Goal: Task Accomplishment & Management: Manage account settings

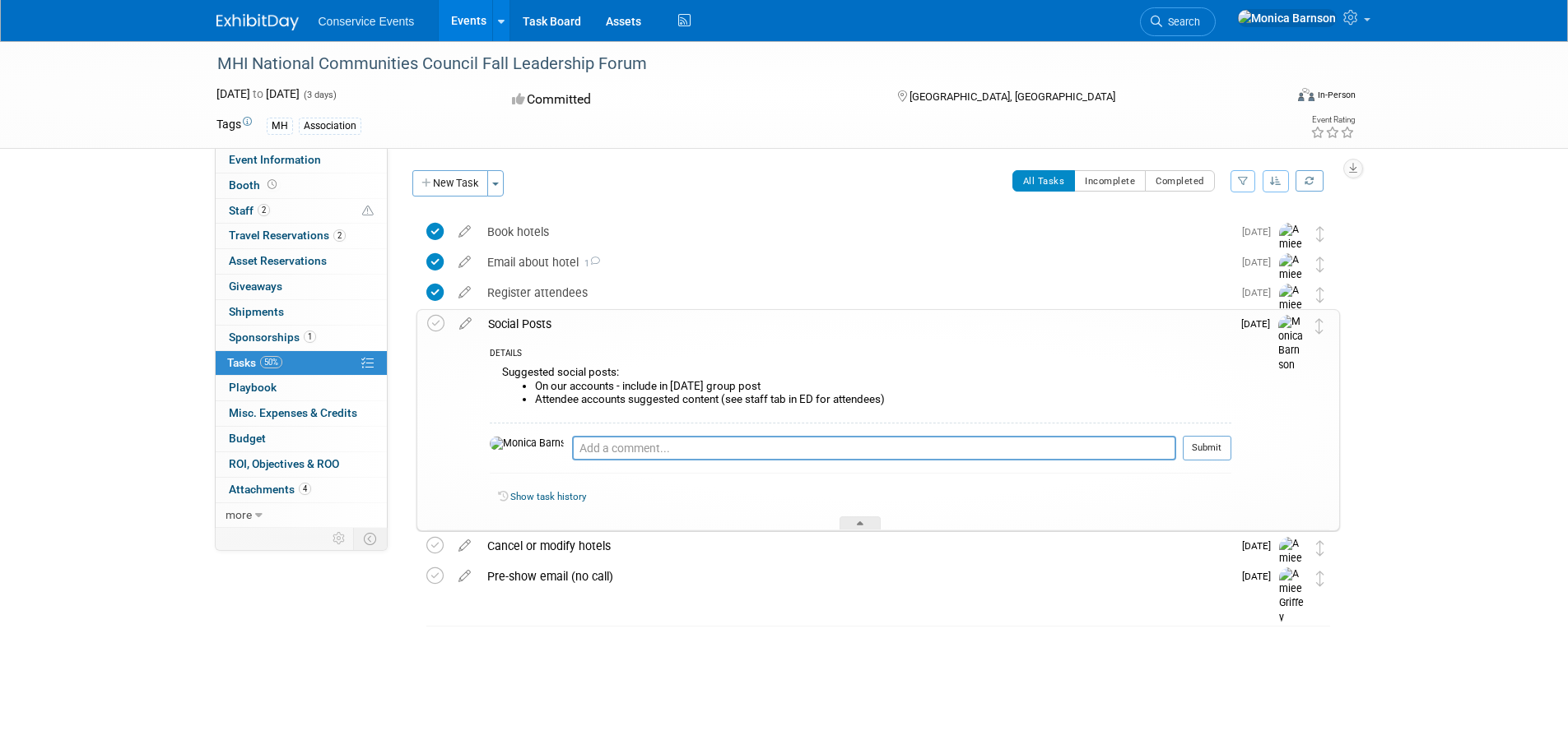
click at [434, 64] on div "MHI National Communities Council Fall Leadership Forum" at bounding box center [735, 64] width 1048 height 29
copy div "MHI National Communities Council Fall Leadership Forum"
drag, startPoint x: 904, startPoint y: 401, endPoint x: 494, endPoint y: 369, distance: 411.2
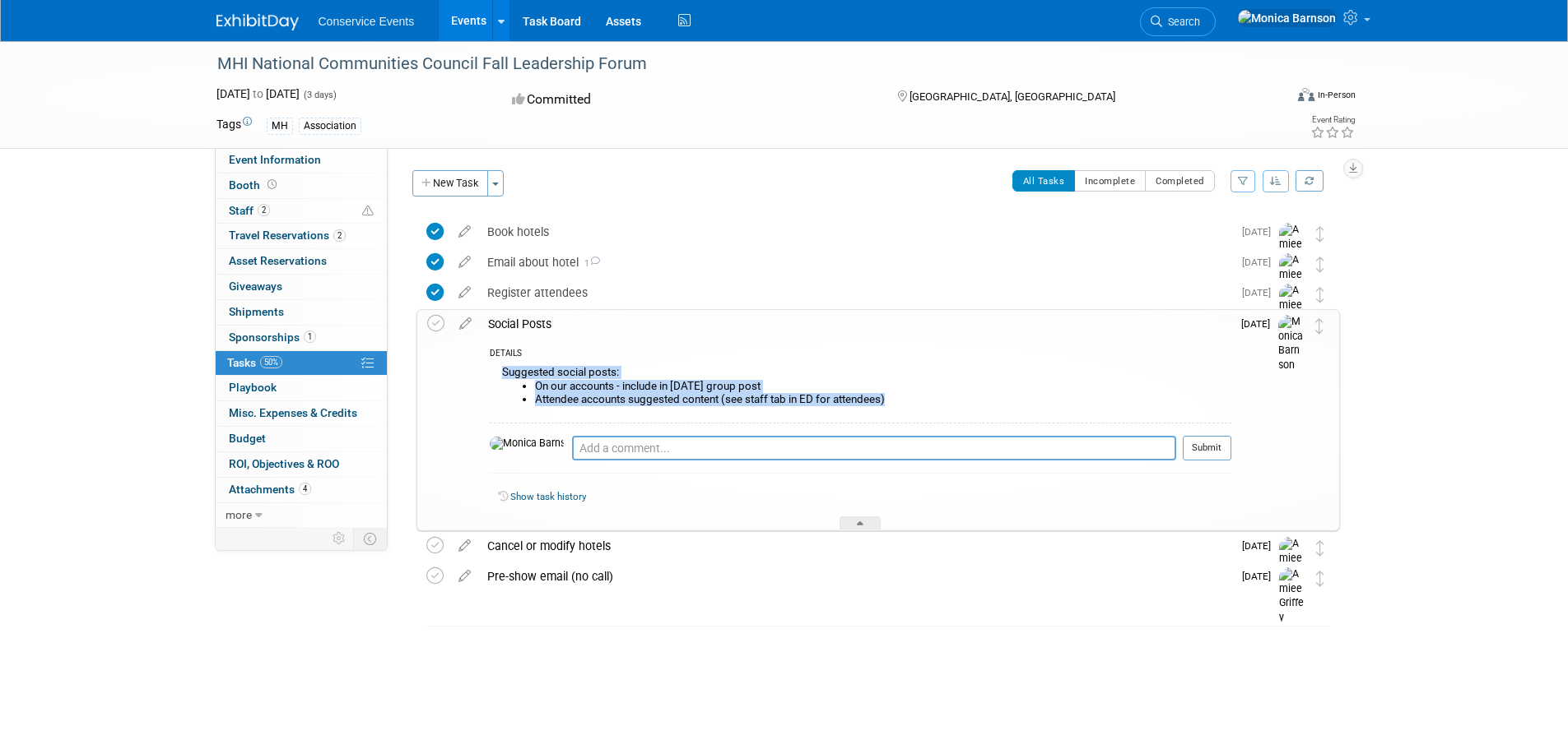
click at [494, 369] on div "Suggested social posts: On our accounts - include in Nov 1st group post Attende…" at bounding box center [860, 392] width 742 height 60
copy div "Suggested social posts: On our accounts - include in Nov 1st group post Attende…"
click at [288, 212] on link "2 Staff 2" at bounding box center [301, 211] width 171 height 25
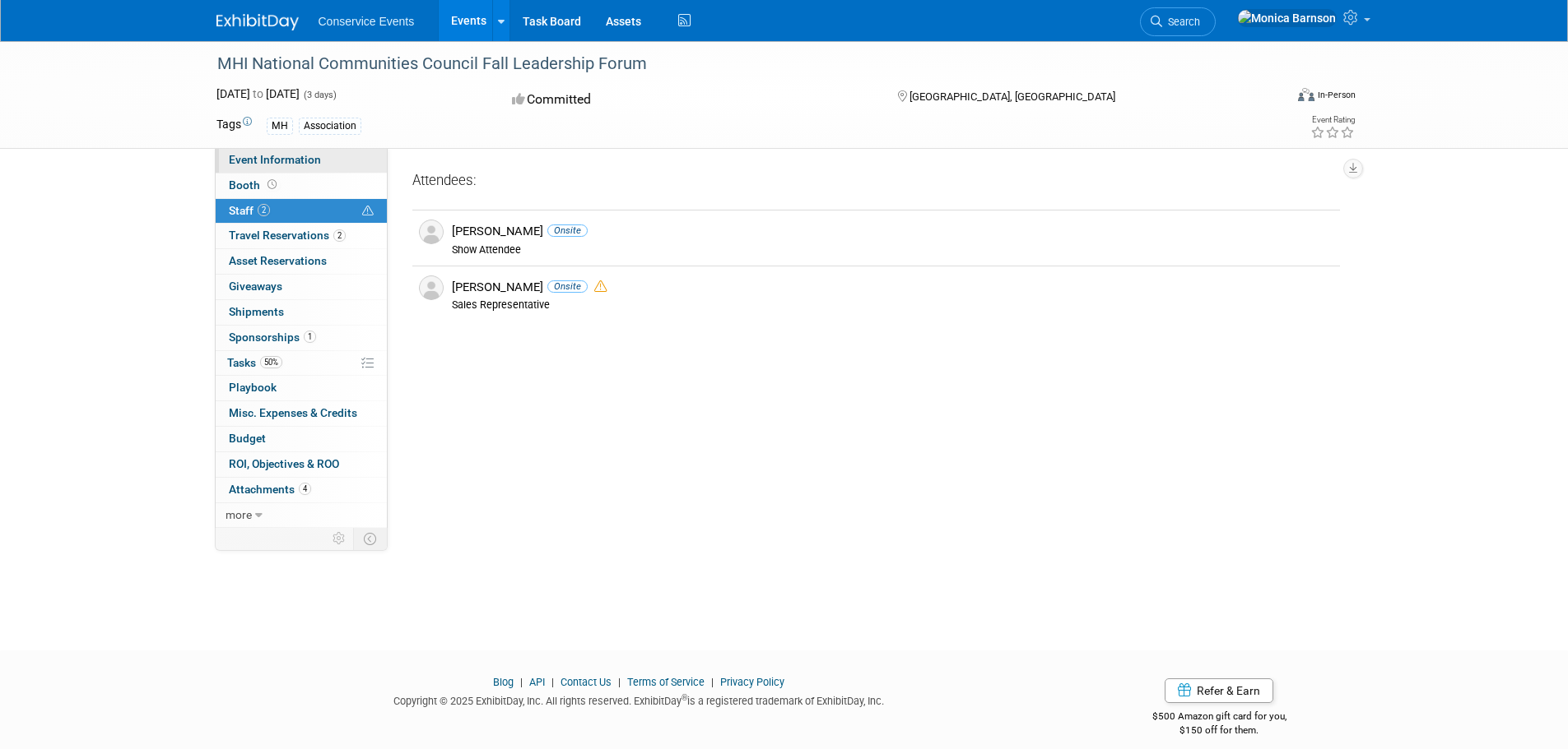
click at [297, 170] on link "Event Information" at bounding box center [301, 160] width 171 height 25
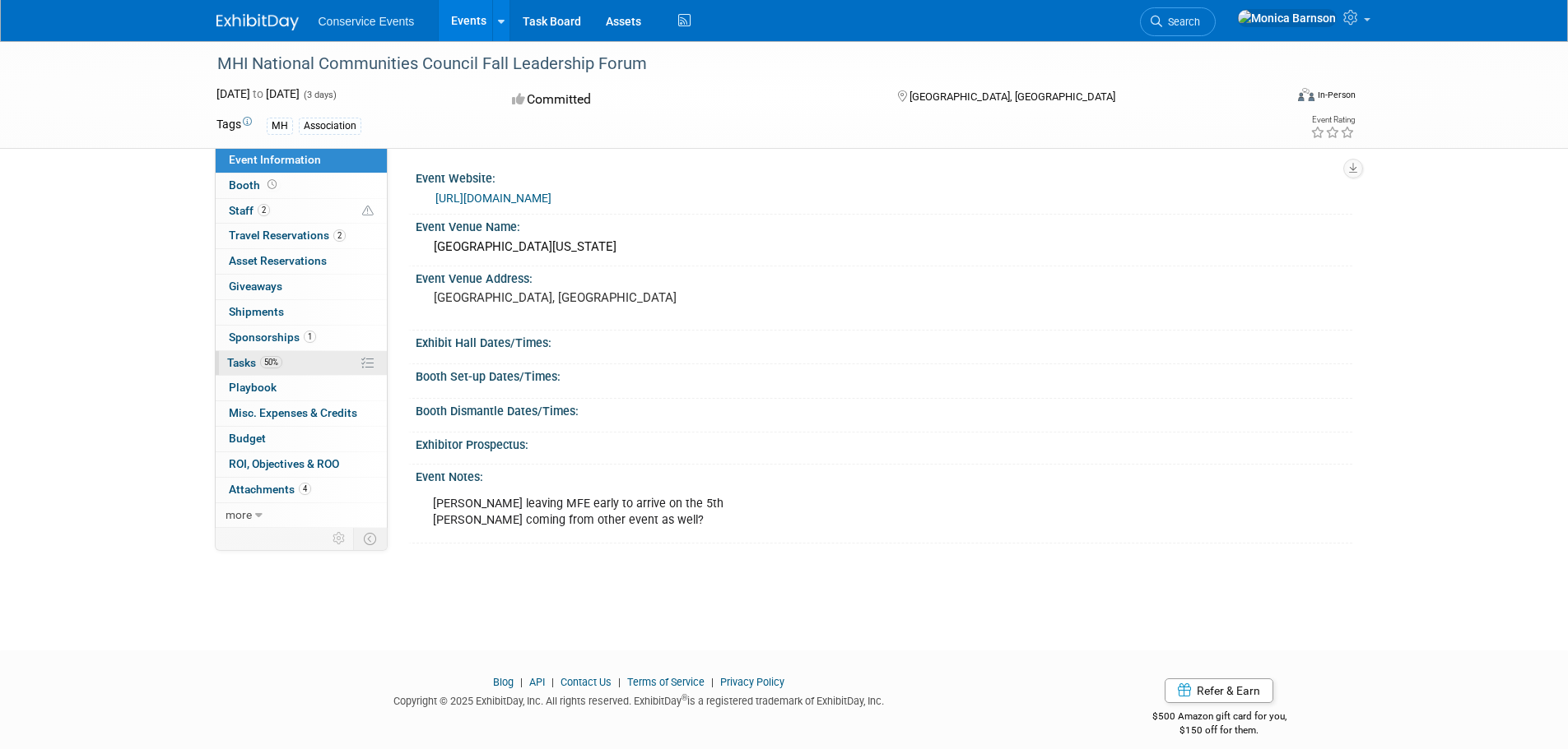
click at [302, 358] on link "50% Tasks 50%" at bounding box center [301, 363] width 171 height 25
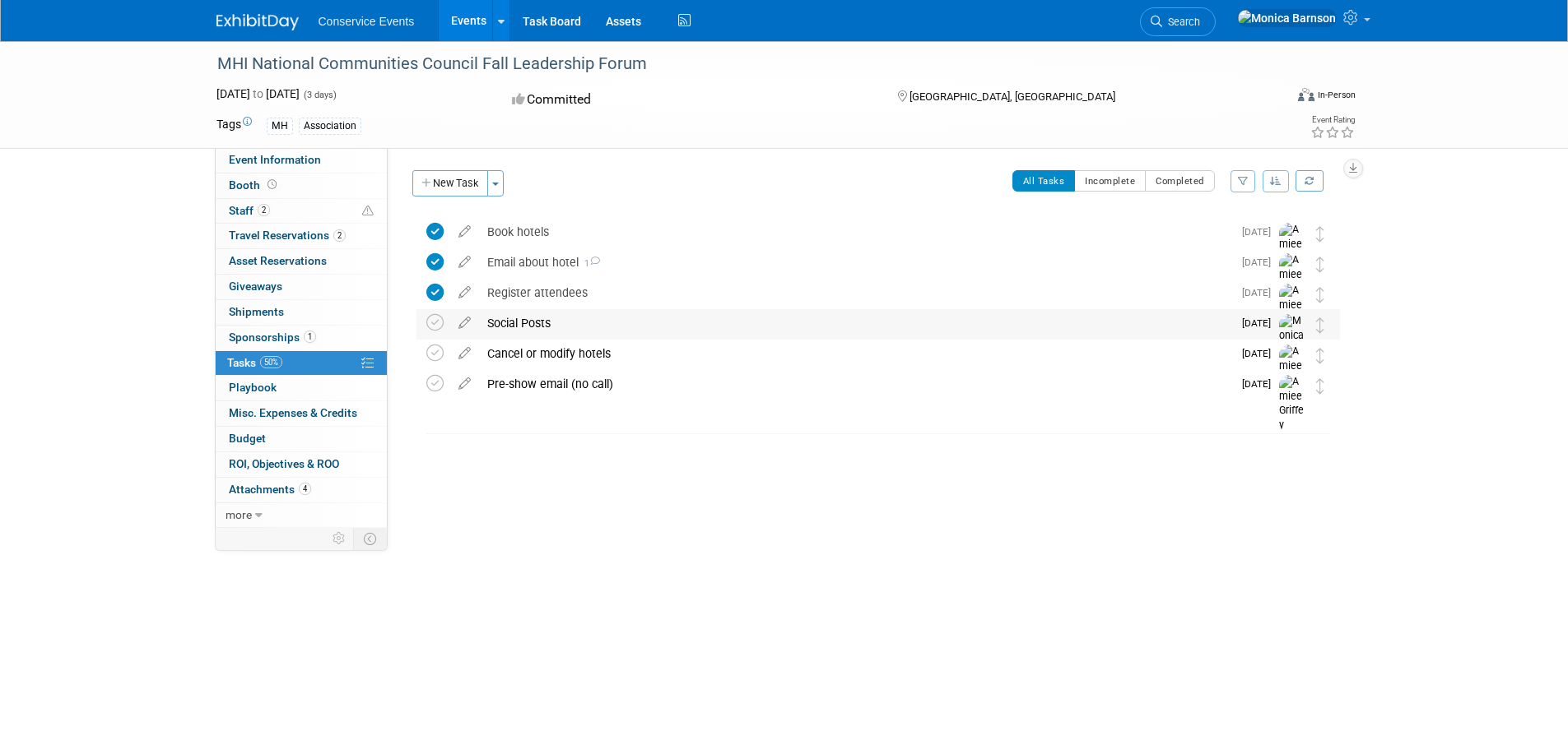
click at [633, 325] on div "Social Posts" at bounding box center [855, 324] width 753 height 28
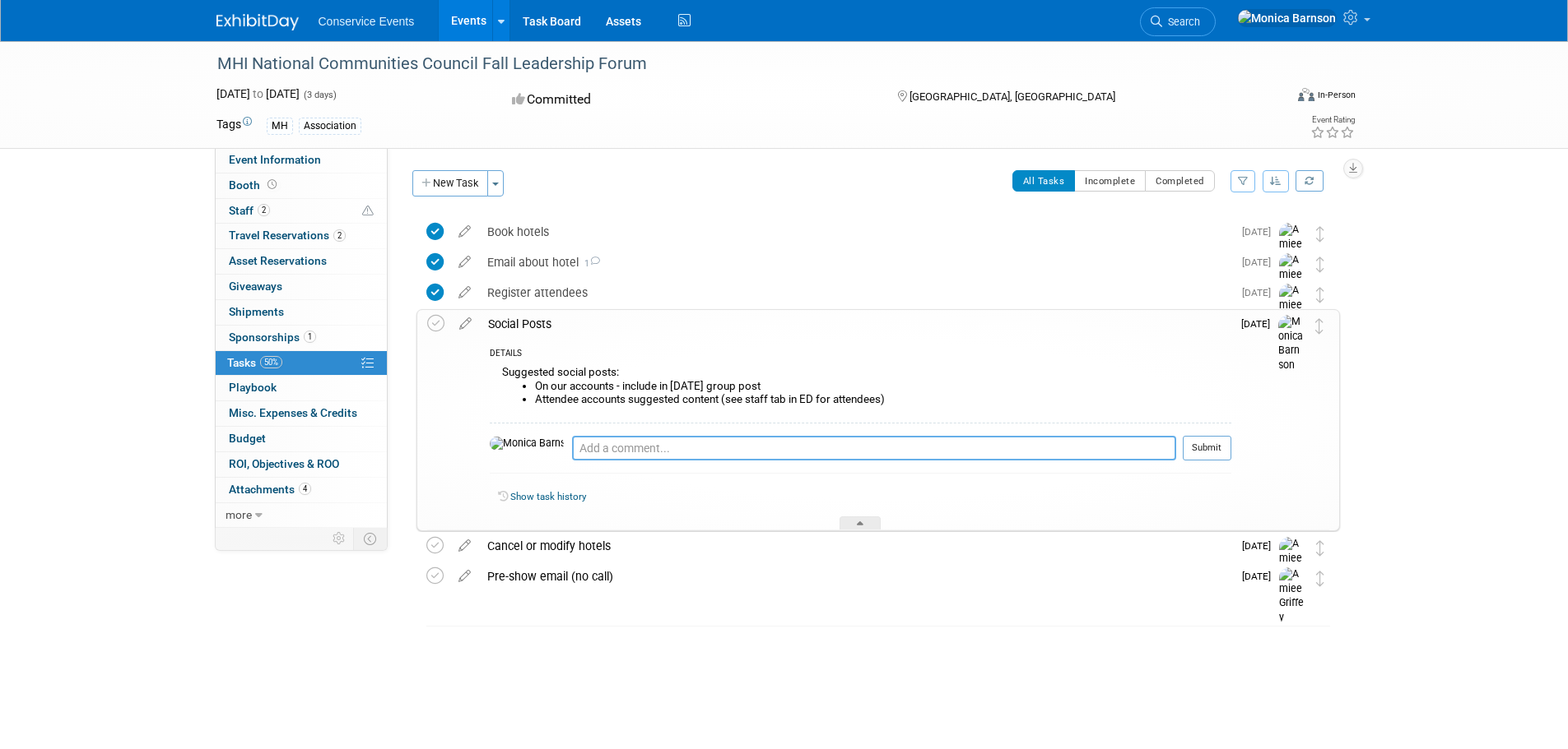
click at [641, 443] on textarea at bounding box center [873, 448] width 604 height 25
paste textarea "https://app.asana.com/1/95427078465952/project/1203127314422286/task/1211642968…"
type textarea "https://app.asana.com/1/95427078465952/project/1203127314422286/task/1211642968…"
click at [1190, 445] on button "Submit" at bounding box center [1206, 448] width 49 height 25
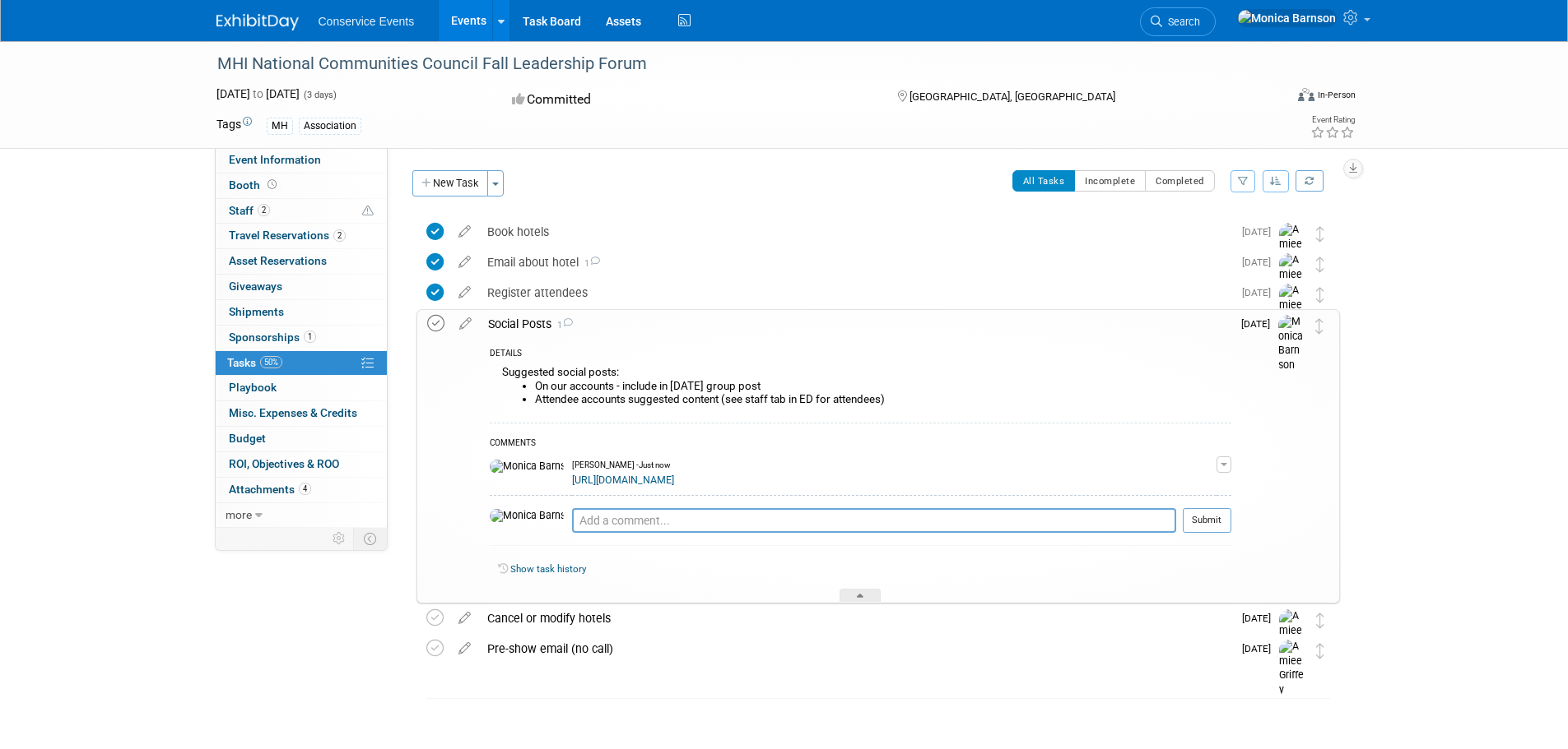
click at [437, 320] on icon at bounding box center [436, 324] width 18 height 18
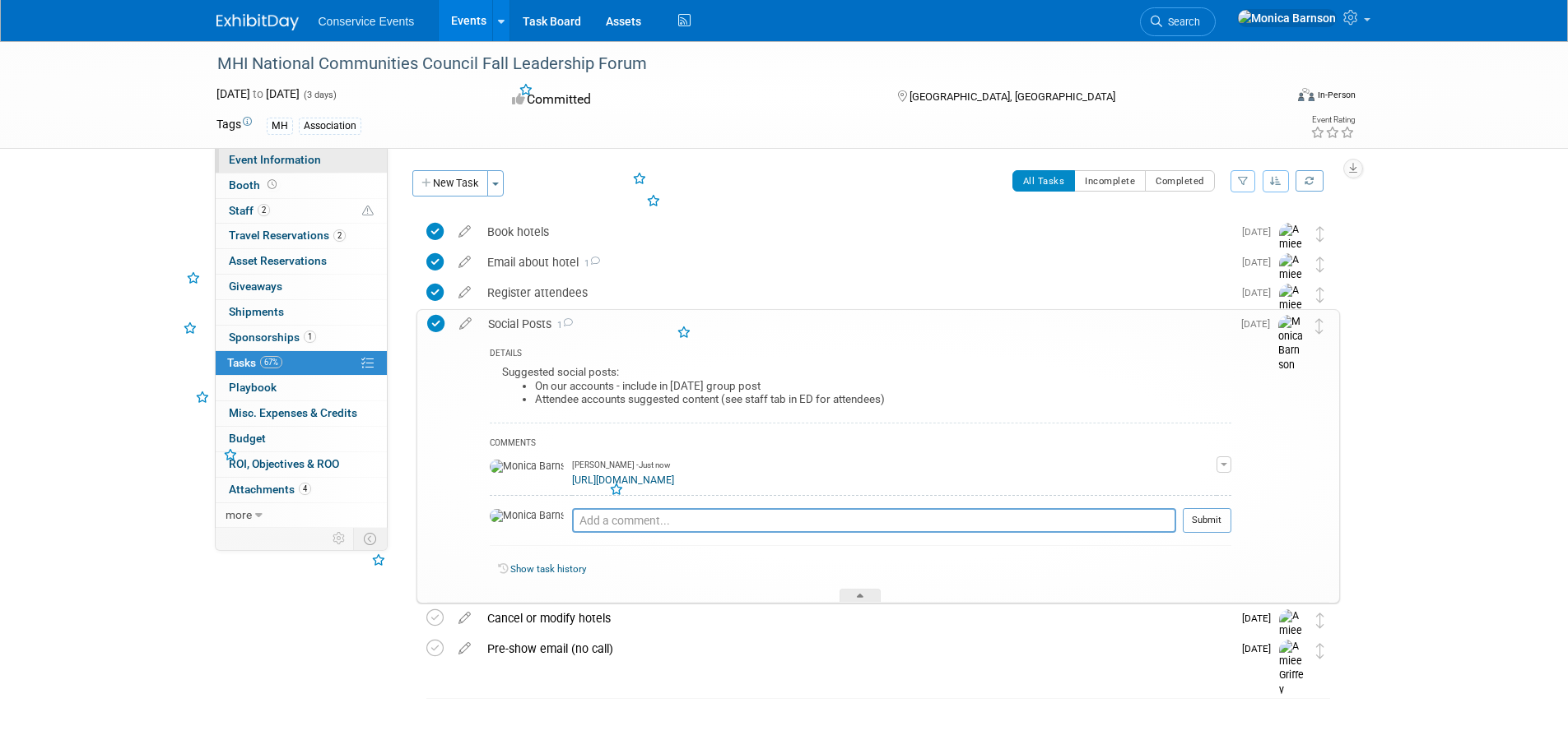
click at [311, 162] on span "Event Information" at bounding box center [275, 159] width 92 height 13
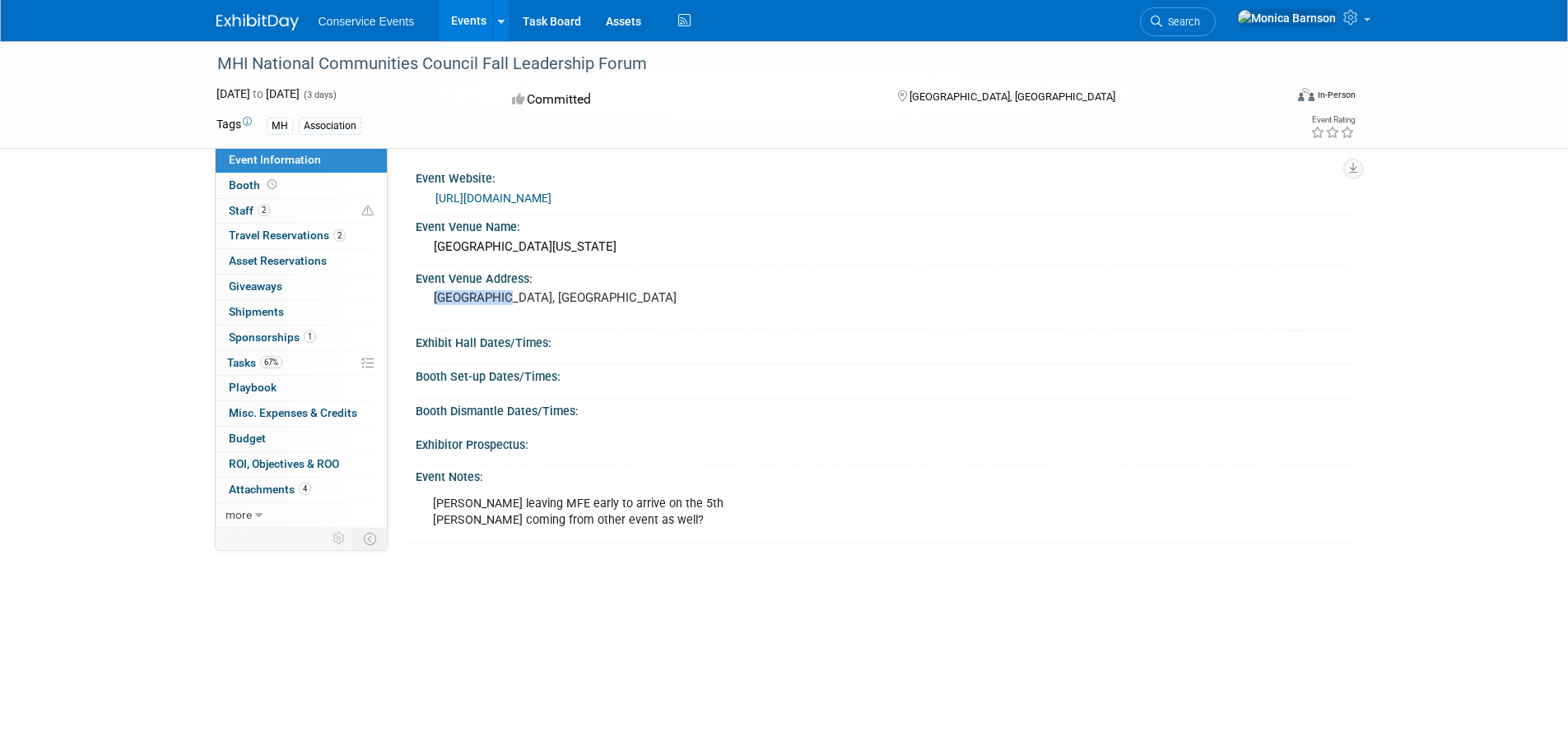
drag, startPoint x: 525, startPoint y: 292, endPoint x: 426, endPoint y: 291, distance: 99.0
click at [426, 291] on div "[GEOGRAPHIC_DATA], [GEOGRAPHIC_DATA]" at bounding box center [611, 306] width 390 height 40
copy pre "[GEOGRAPHIC_DATA], [GEOGRAPHIC_DATA]"
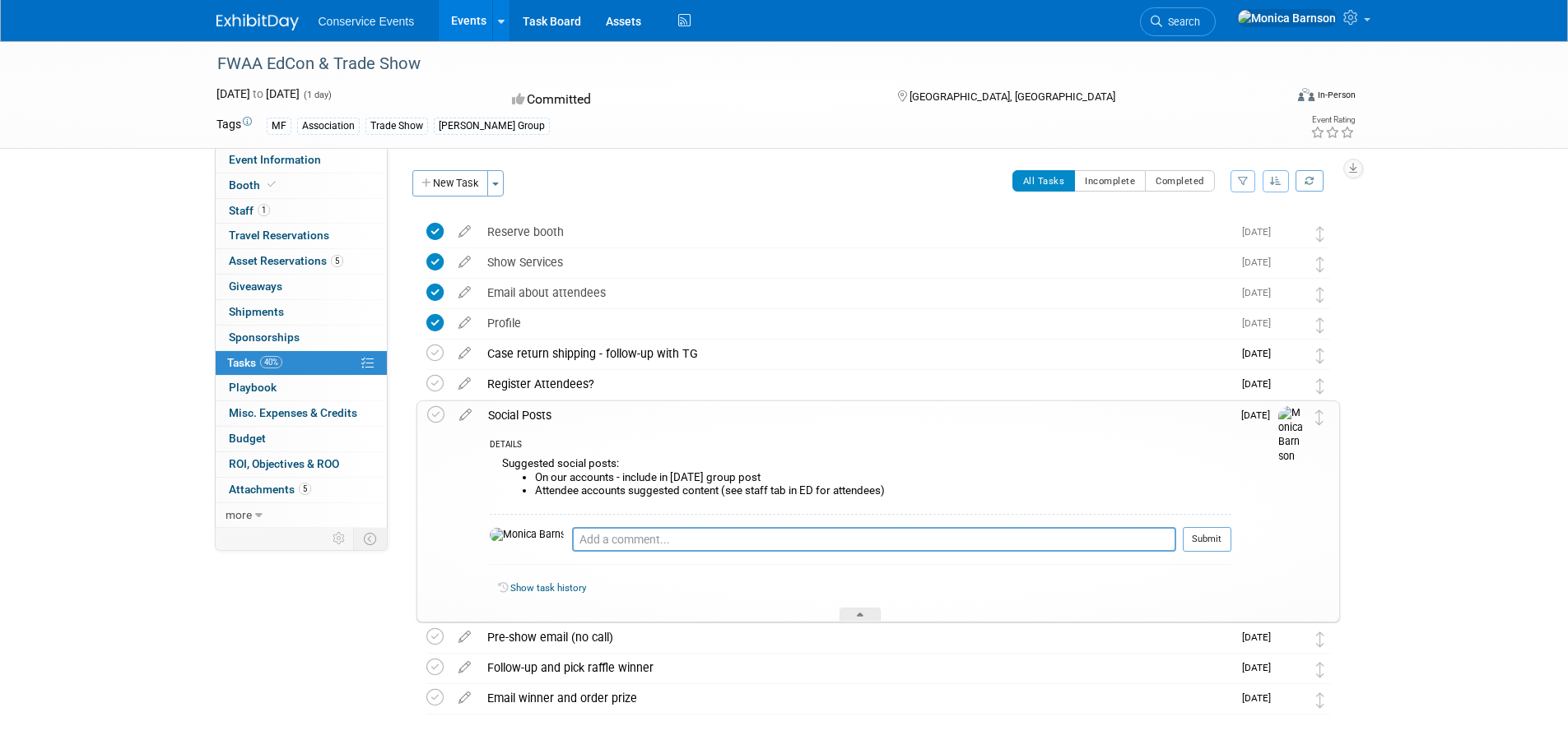
click at [370, 62] on div "FWAA EdCon & Trade Show" at bounding box center [735, 64] width 1048 height 29
copy div "FWAA EdCon & Trade Show"
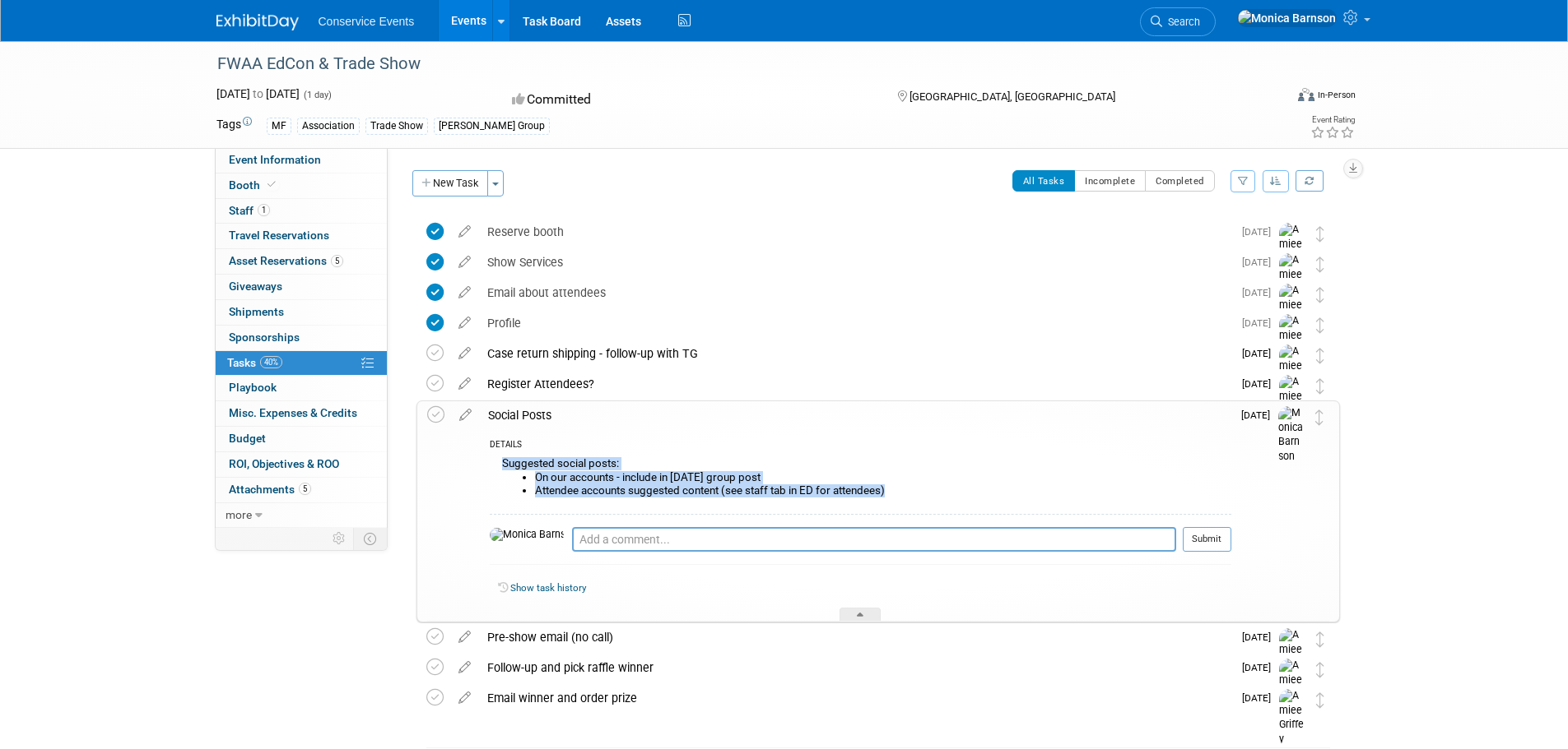
drag, startPoint x: 911, startPoint y: 494, endPoint x: 494, endPoint y: 462, distance: 418.2
click at [494, 462] on div "Suggested social posts: On our accounts - include in [DATE] group post Attendee…" at bounding box center [860, 483] width 742 height 60
copy div "Suggested social posts: On our accounts - include in [DATE] group post Attendee…"
click at [634, 544] on textarea at bounding box center [873, 539] width 604 height 25
paste textarea "https://app.asana.com/1/95427078465952/project/1203127314422286/task/1211642968…"
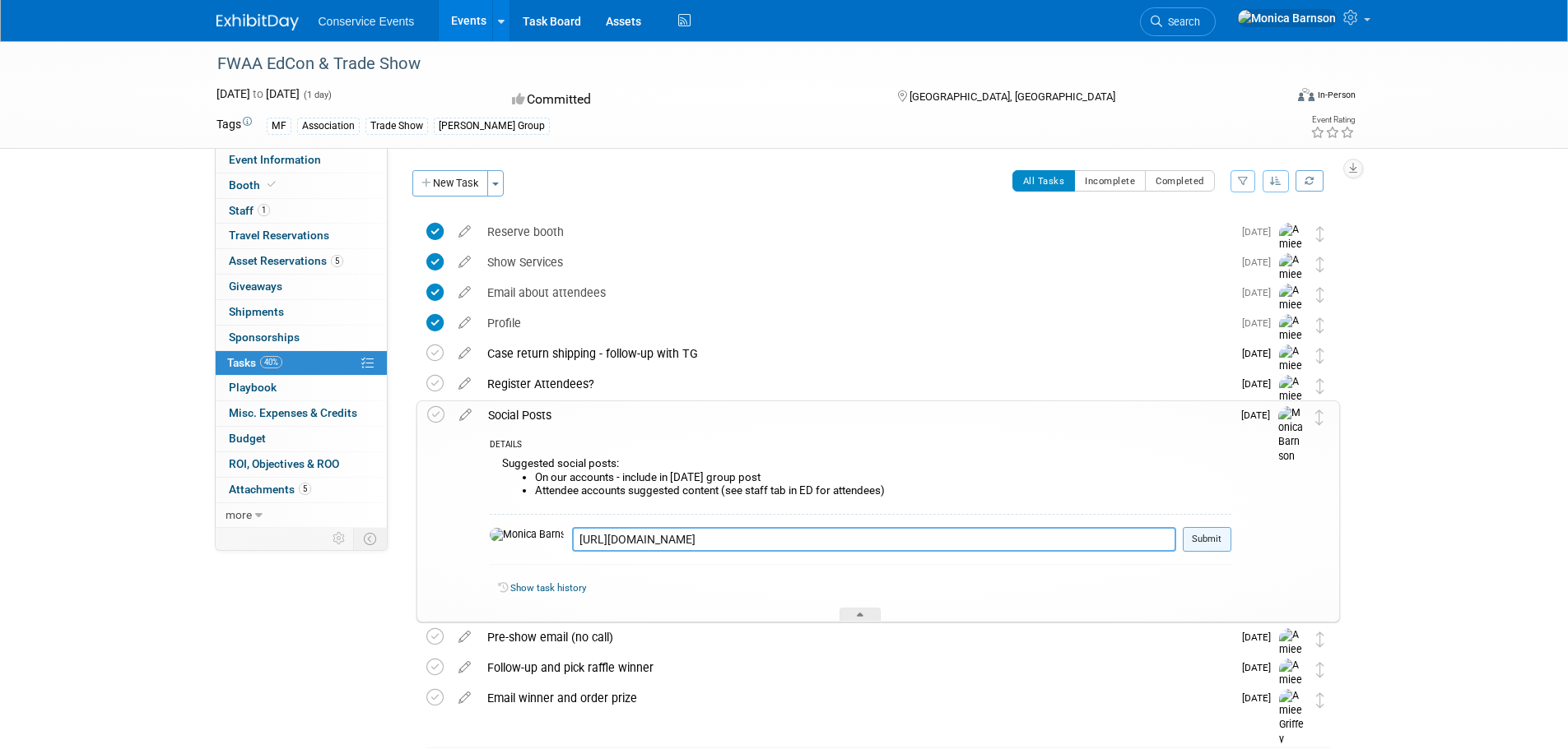
type textarea "https://app.asana.com/1/95427078465952/project/1203127314422286/task/1211642968…"
click at [1214, 539] on button "Submit" at bounding box center [1206, 539] width 49 height 25
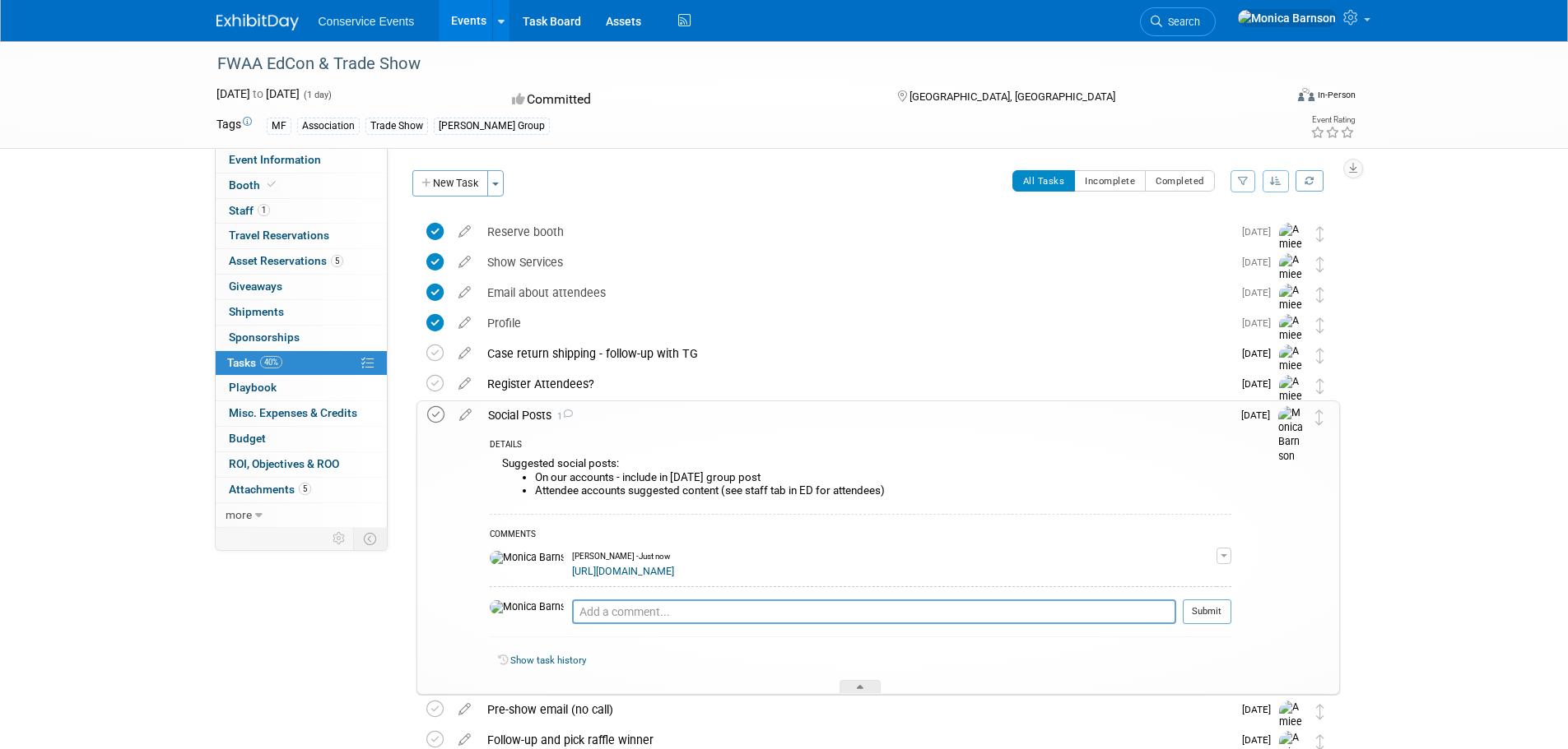
click at [434, 409] on icon at bounding box center [436, 415] width 18 height 18
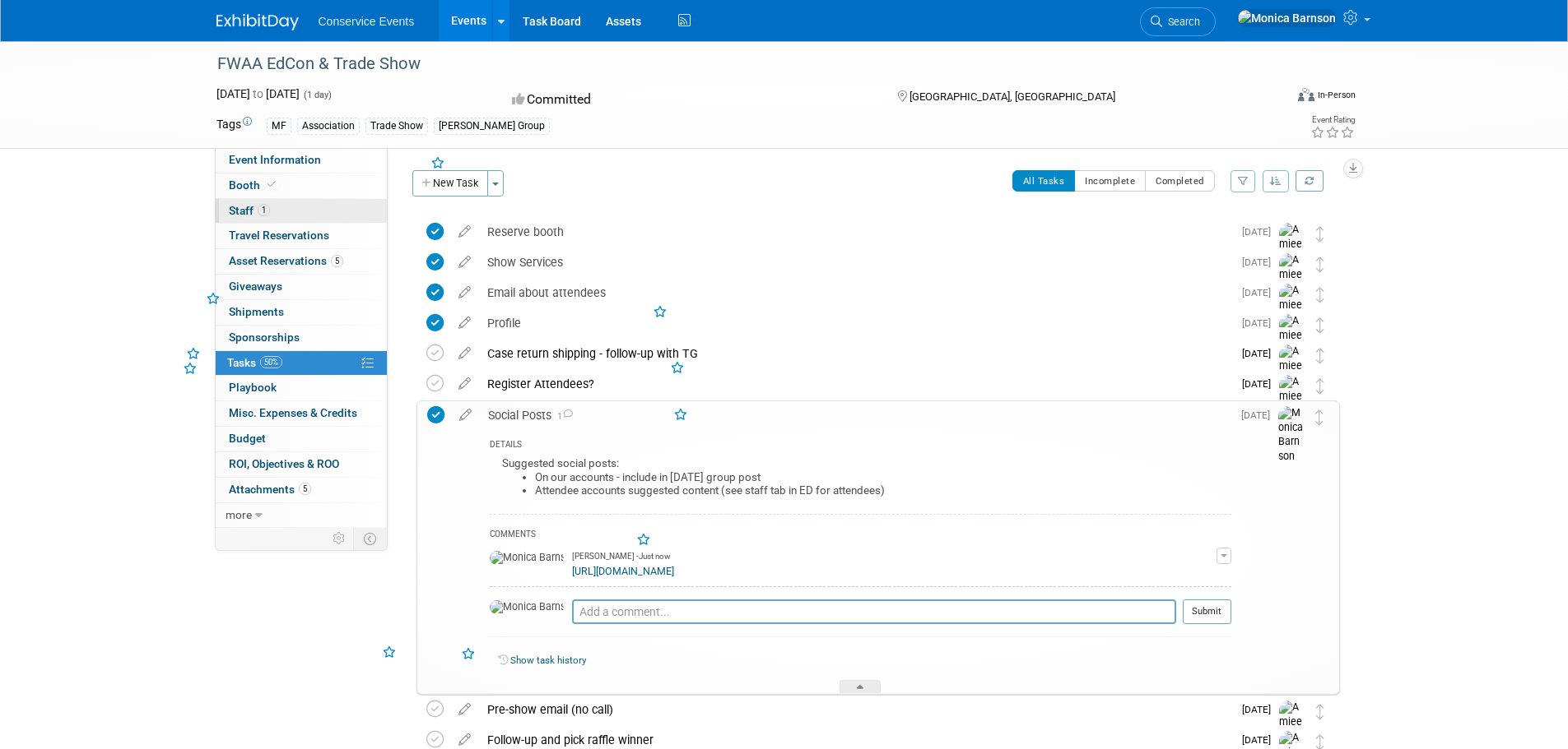
click at [265, 212] on span "1" at bounding box center [264, 210] width 12 height 12
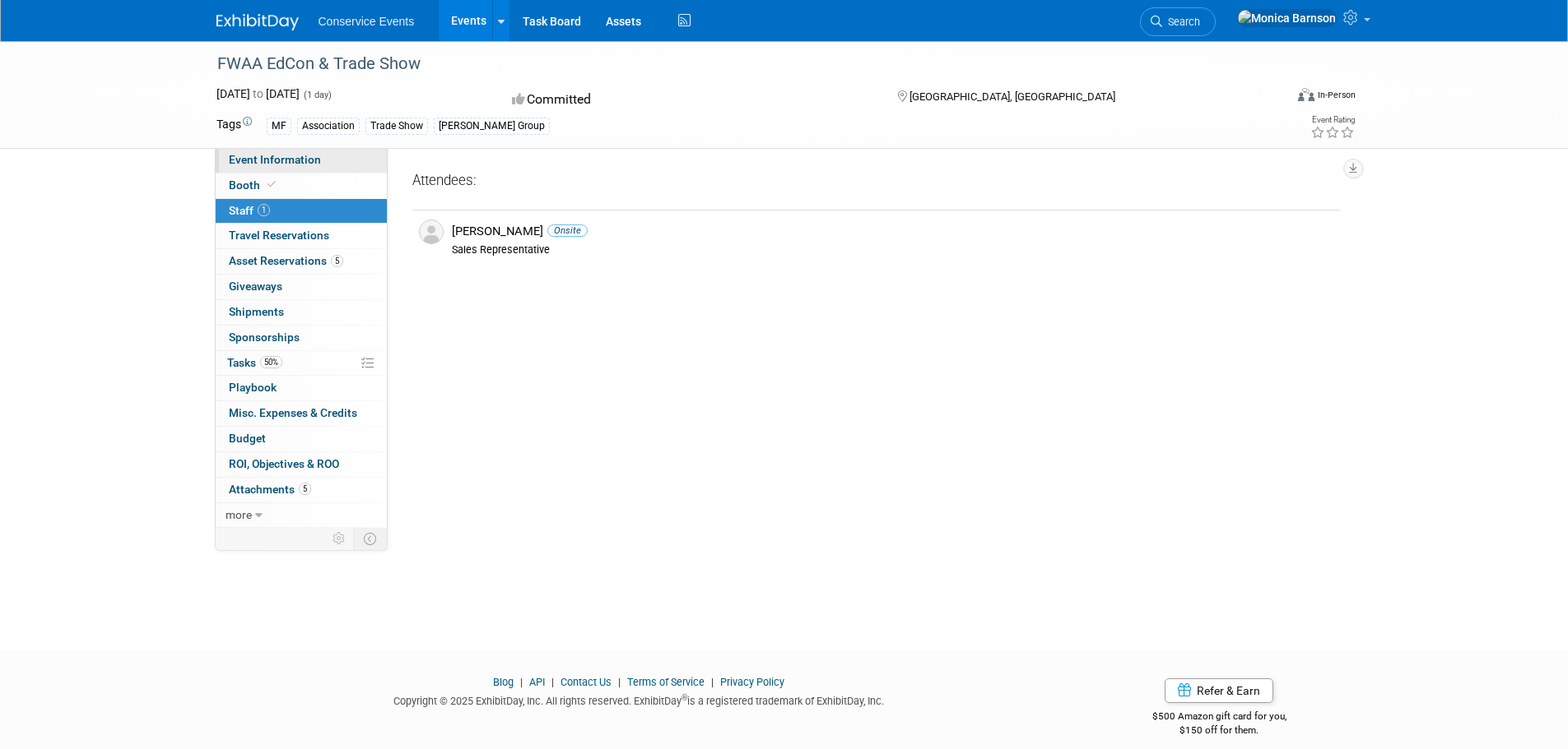
click at [295, 160] on span "Event Information" at bounding box center [275, 159] width 92 height 13
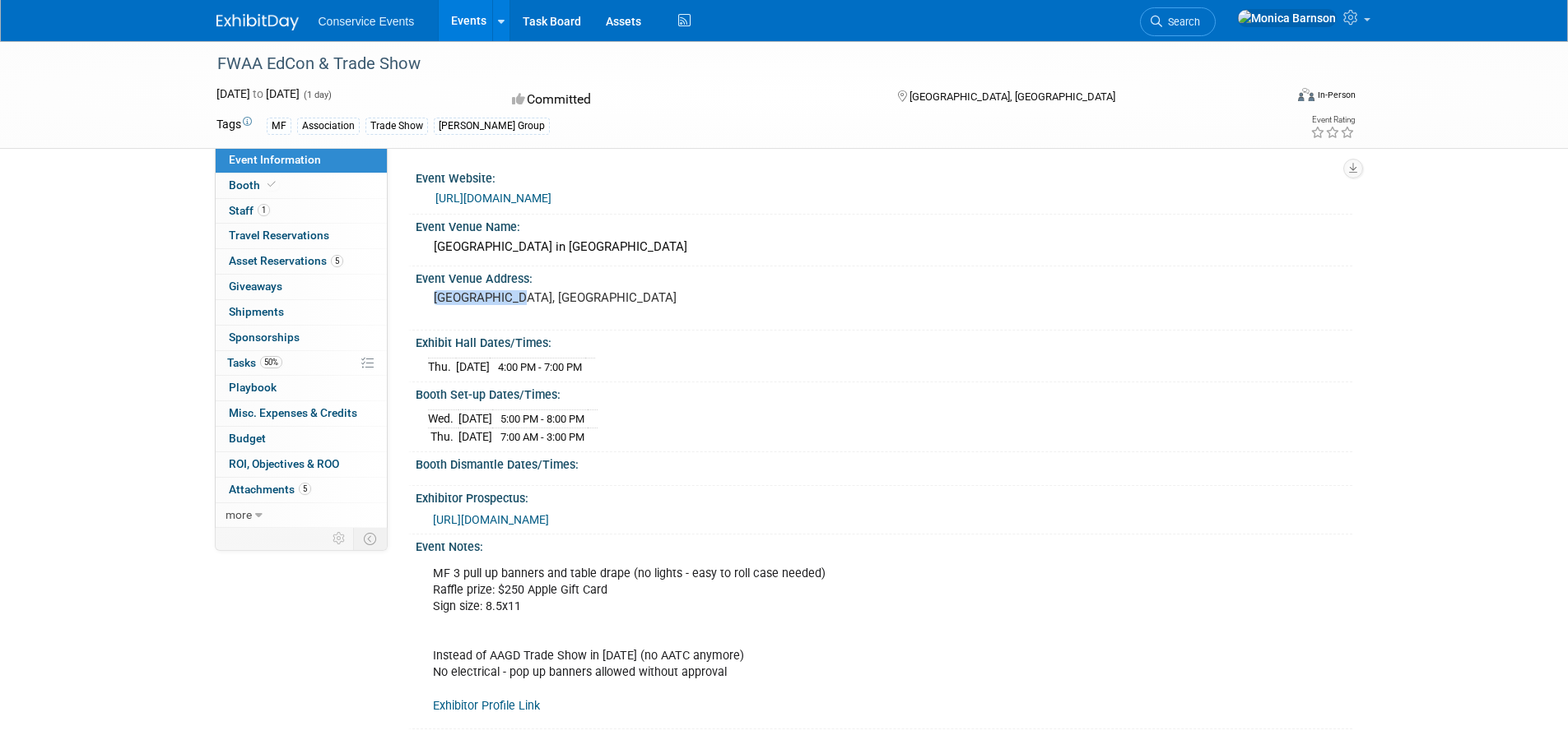
drag, startPoint x: 526, startPoint y: 297, endPoint x: 432, endPoint y: 298, distance: 94.0
click at [432, 298] on div "[GEOGRAPHIC_DATA], [GEOGRAPHIC_DATA]" at bounding box center [611, 305] width 365 height 38
copy pre "[GEOGRAPHIC_DATA], [GEOGRAPHIC_DATA]"
click at [290, 363] on link "50% Tasks 50%" at bounding box center [301, 363] width 171 height 25
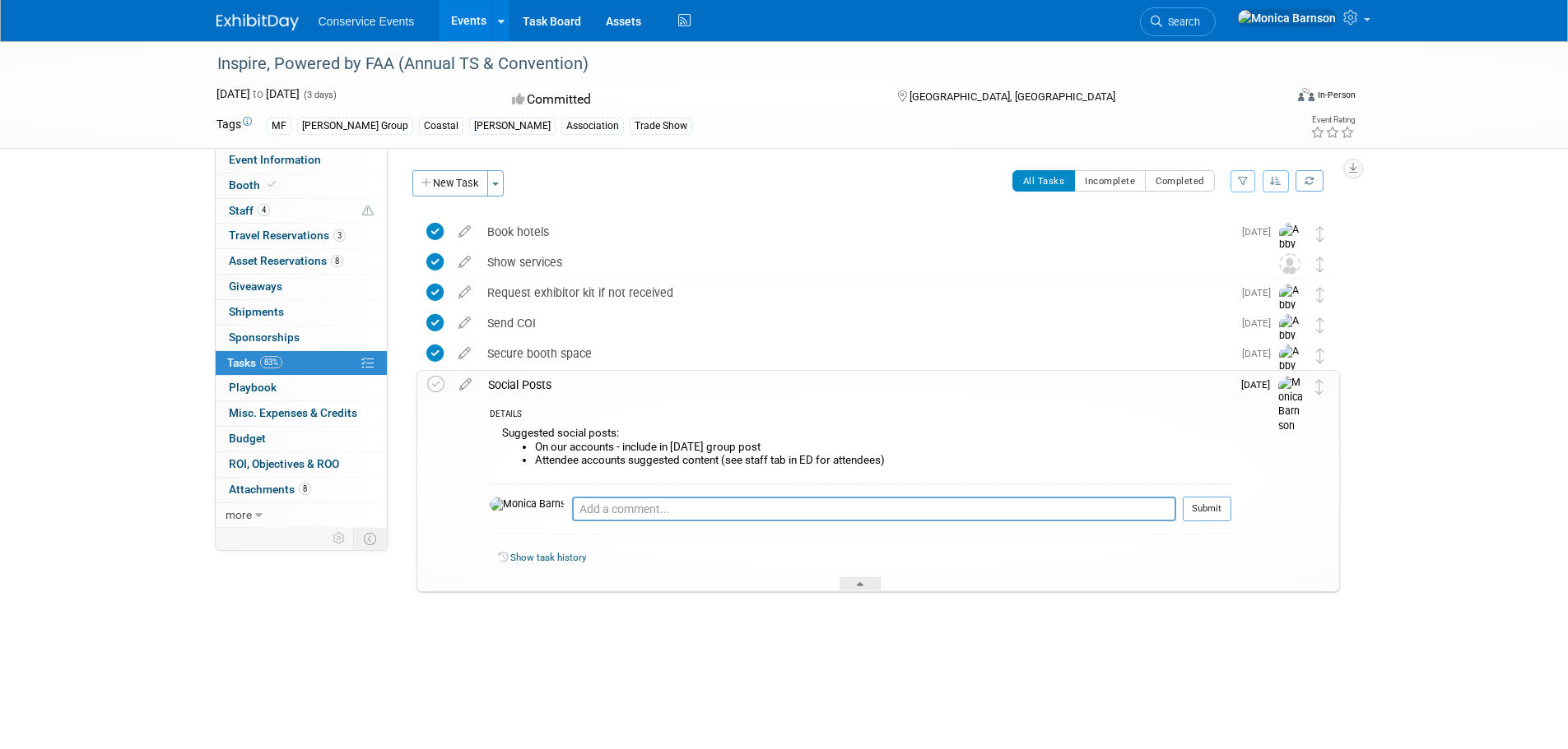
click at [525, 68] on div "Inspire, Powered by FAA (Annual TS & Convention)" at bounding box center [735, 64] width 1048 height 29
copy div "Inspire, Powered by FAA (Annual TS & Convention)"
drag, startPoint x: 778, startPoint y: 459, endPoint x: 481, endPoint y: 437, distance: 297.8
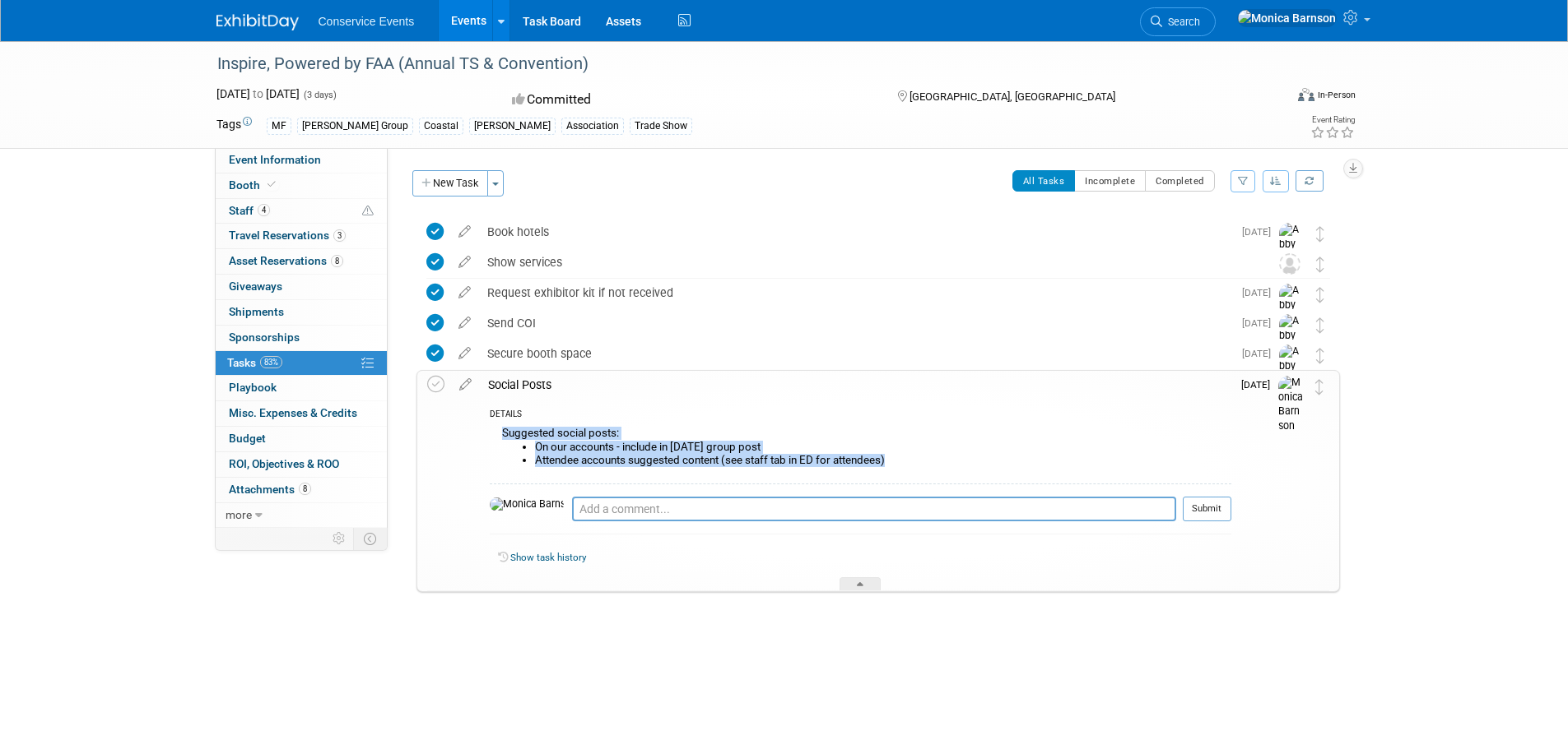
click at [481, 437] on div "DETAILS Suggested social posts: On our accounts - include in Nov 1st group post…" at bounding box center [855, 495] width 751 height 193
click at [780, 449] on li "On our accounts - include in [DATE] group post" at bounding box center [883, 447] width 696 height 13
click at [724, 461] on li "Attendee accounts suggested content (see staff tab in ED for attendees)" at bounding box center [883, 460] width 696 height 13
drag, startPoint x: 719, startPoint y: 463, endPoint x: 494, endPoint y: 438, distance: 226.4
click at [494, 438] on div "Suggested social posts: On our accounts - include in [DATE] group post Attendee…" at bounding box center [860, 453] width 742 height 60
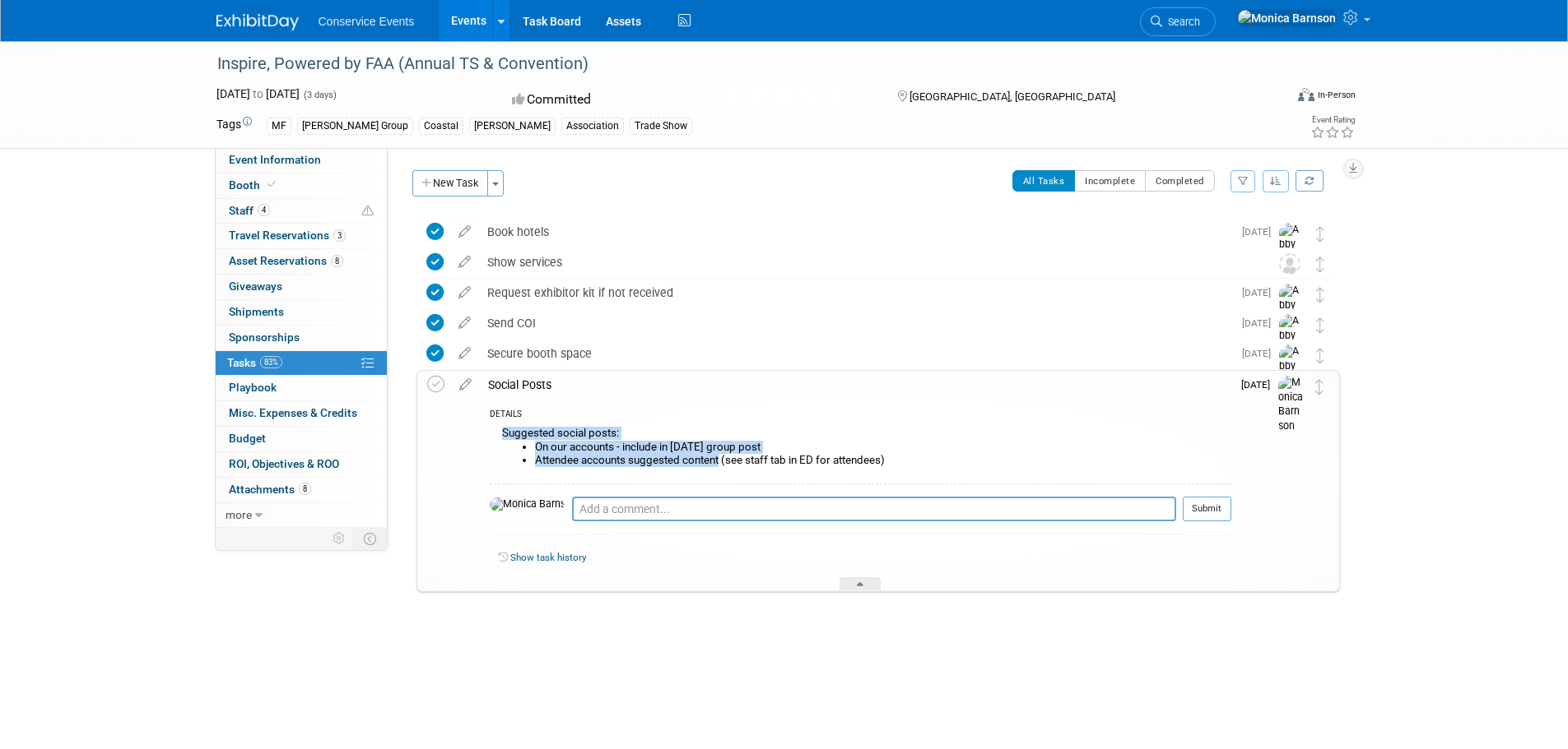
copy div "Suggested social posts: On our accounts - include in Nov 1st group post Attende…"
click at [738, 504] on textarea at bounding box center [873, 509] width 604 height 25
paste textarea "https://app.asana.com/1/95427078465952/project/1203127314422286/task/1211642968…"
type textarea "https://app.asana.com/1/95427078465952/project/1203127314422286/task/1211642968…"
click at [1196, 504] on button "Submit" at bounding box center [1206, 509] width 49 height 25
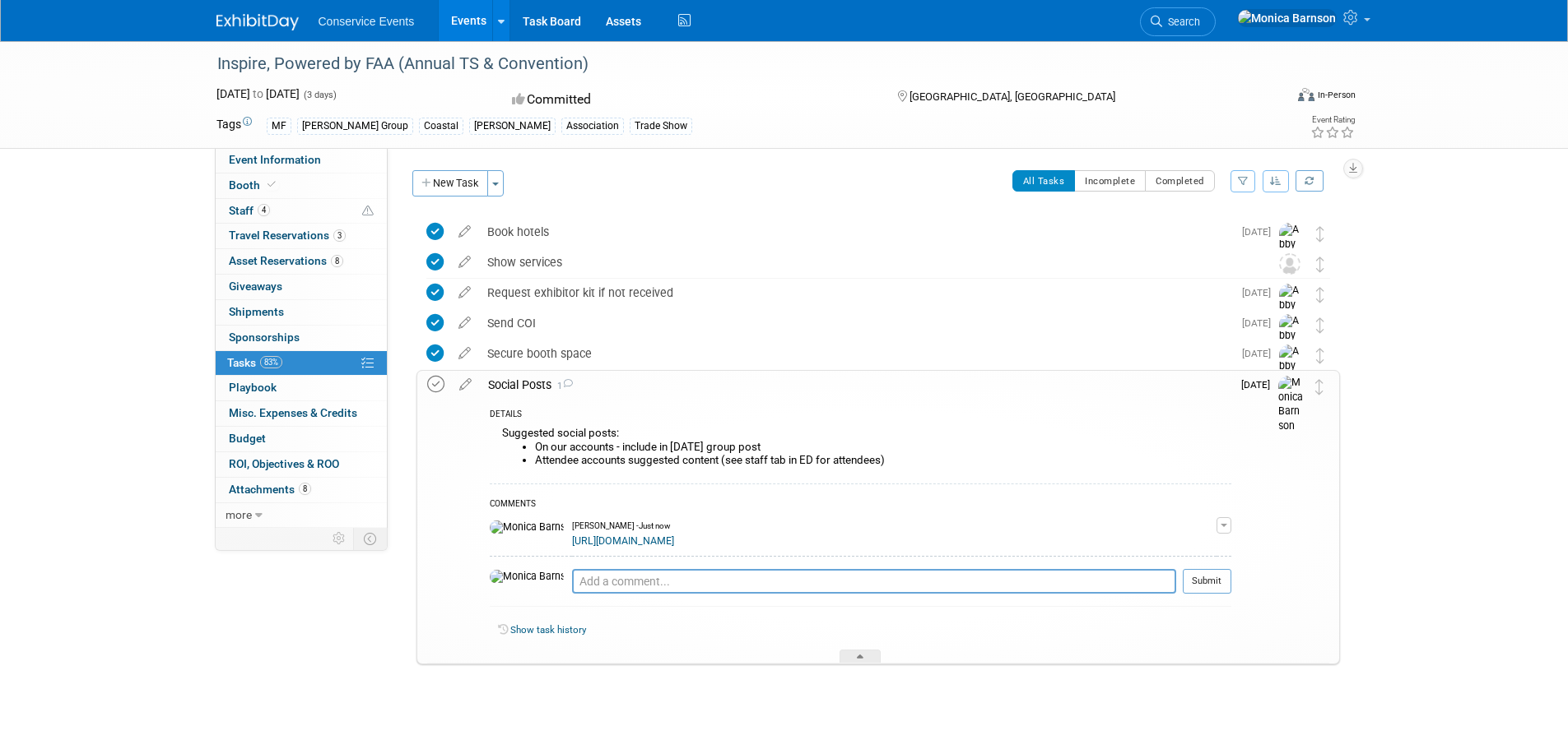
click at [438, 387] on icon at bounding box center [436, 385] width 18 height 18
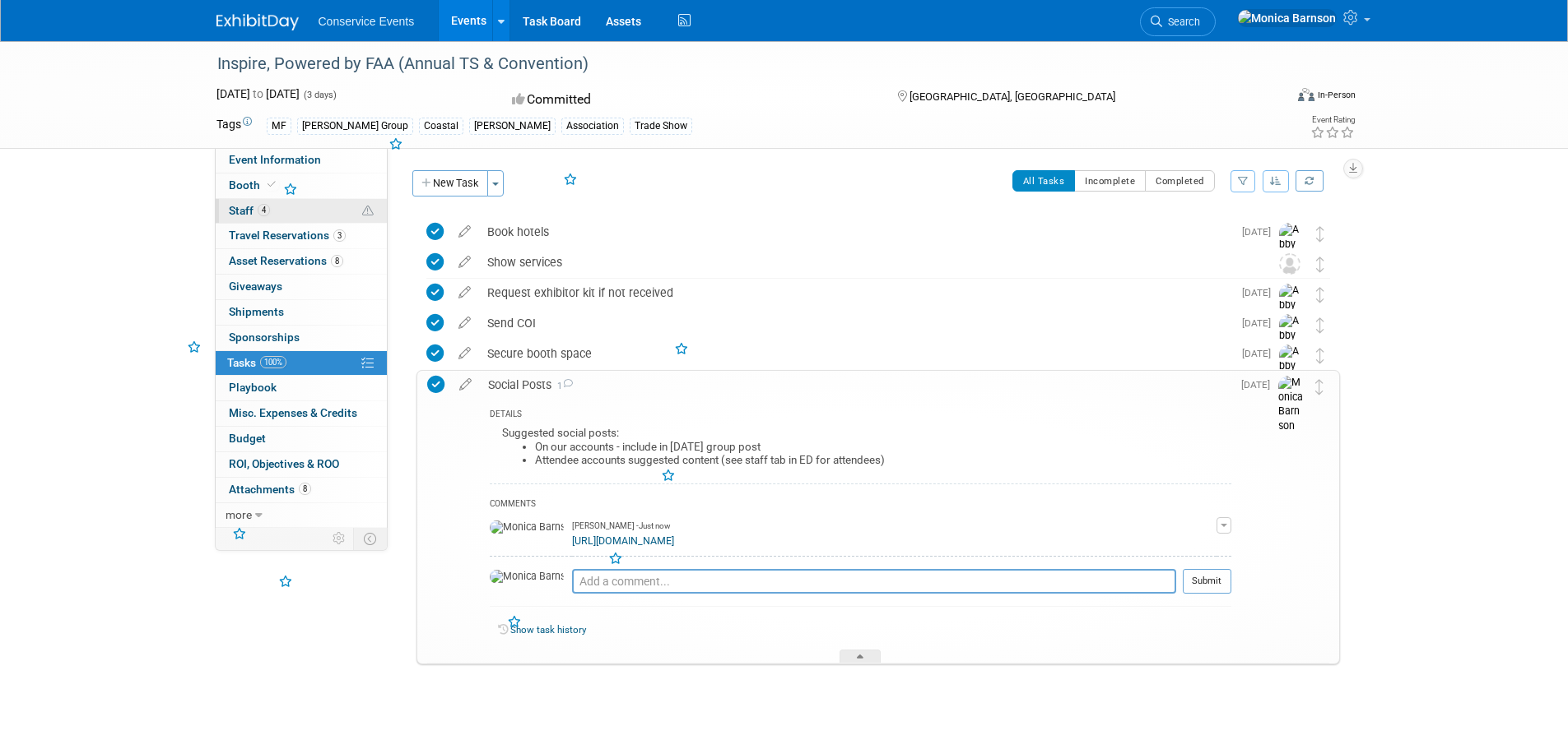
click at [234, 206] on span "Staff 4" at bounding box center [250, 210] width 42 height 13
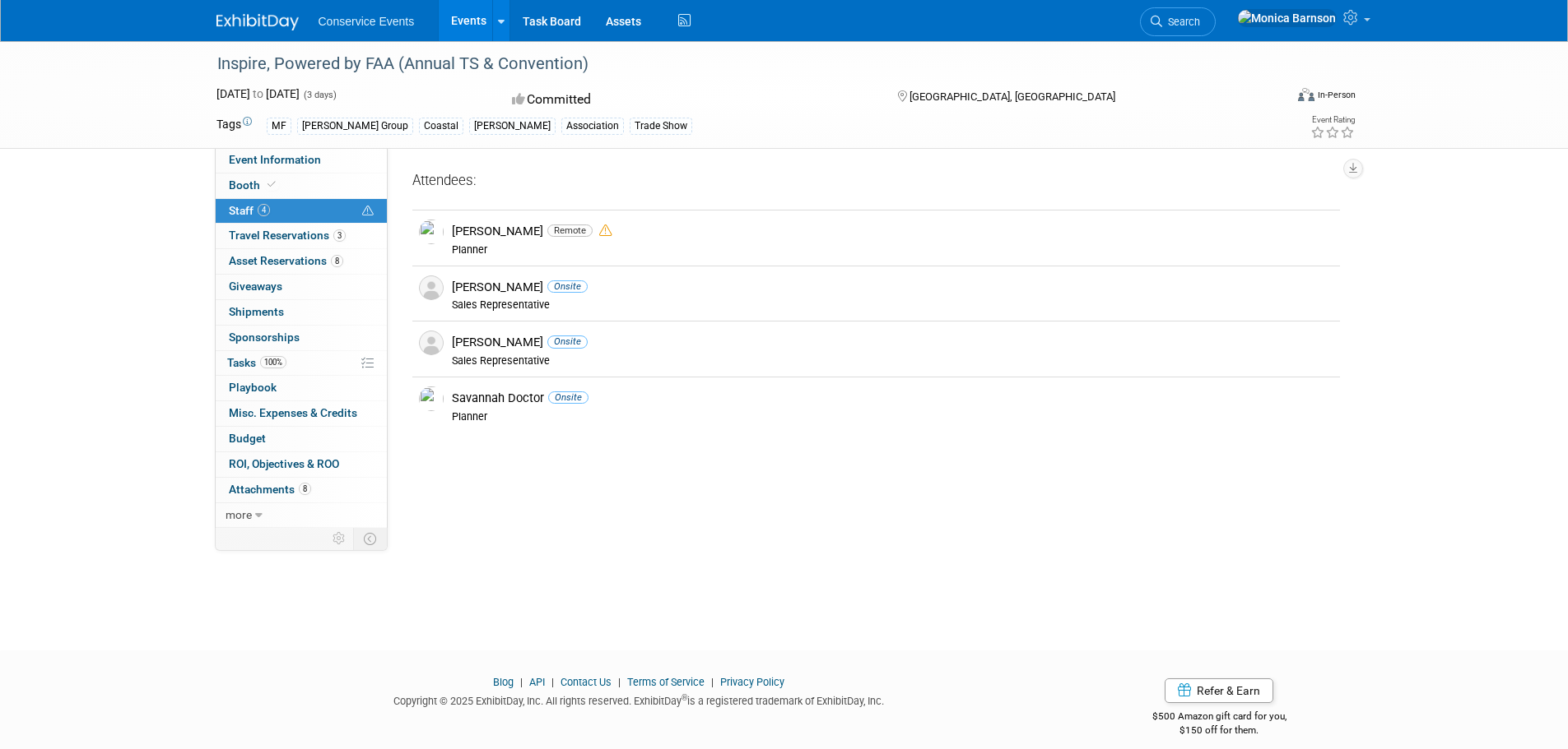
click at [733, 508] on div "Event Website: http://faainspire.com Event Venue Name: Disney's Coronado Spring…" at bounding box center [870, 338] width 965 height 380
click at [312, 162] on span "Event Information" at bounding box center [275, 159] width 92 height 13
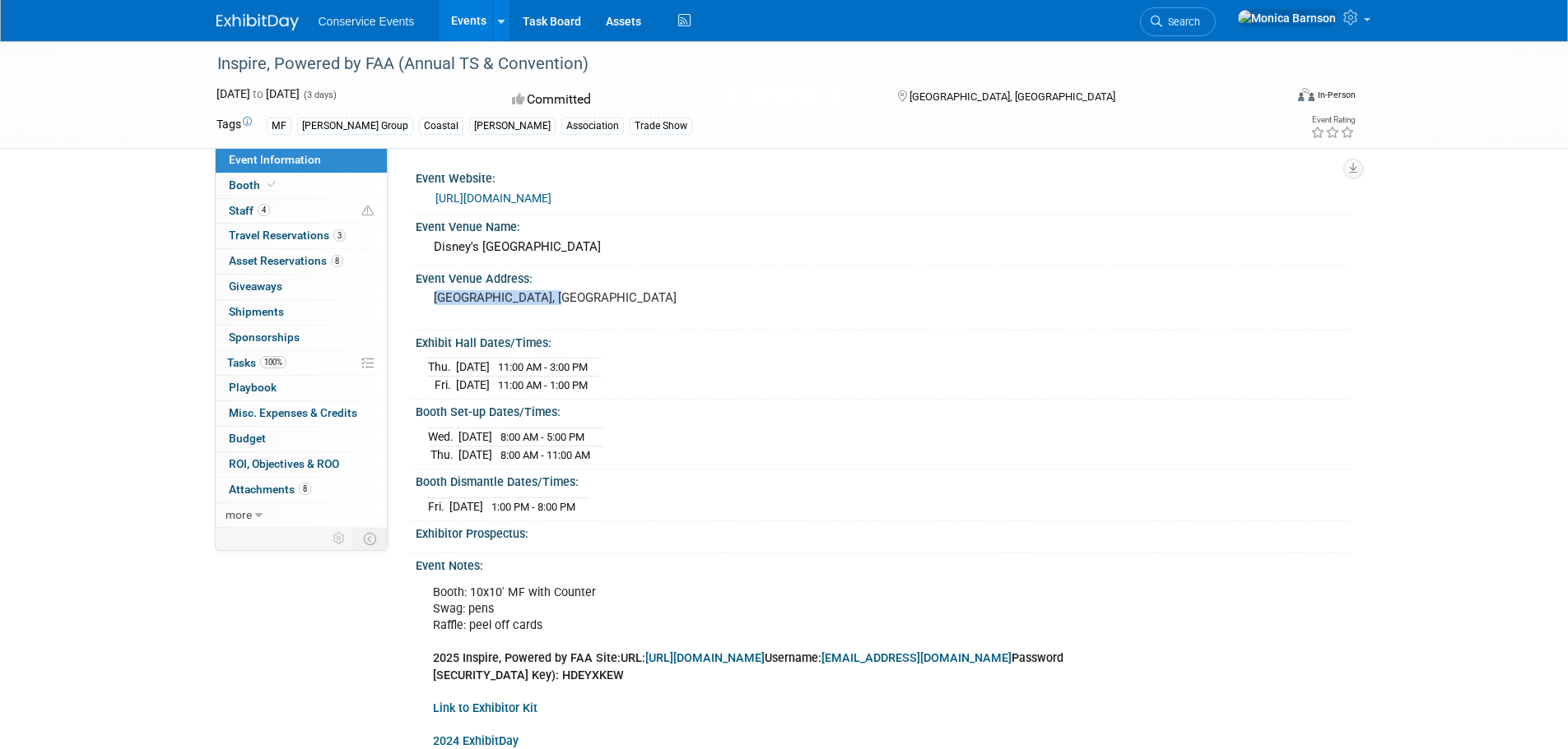
drag, startPoint x: 569, startPoint y: 298, endPoint x: 426, endPoint y: 300, distance: 143.0
click at [426, 300] on div "[GEOGRAPHIC_DATA], [GEOGRAPHIC_DATA]" at bounding box center [611, 306] width 390 height 40
copy pre "[GEOGRAPHIC_DATA], [GEOGRAPHIC_DATA]"
click at [300, 356] on link "100% Tasks 100%" at bounding box center [301, 363] width 171 height 25
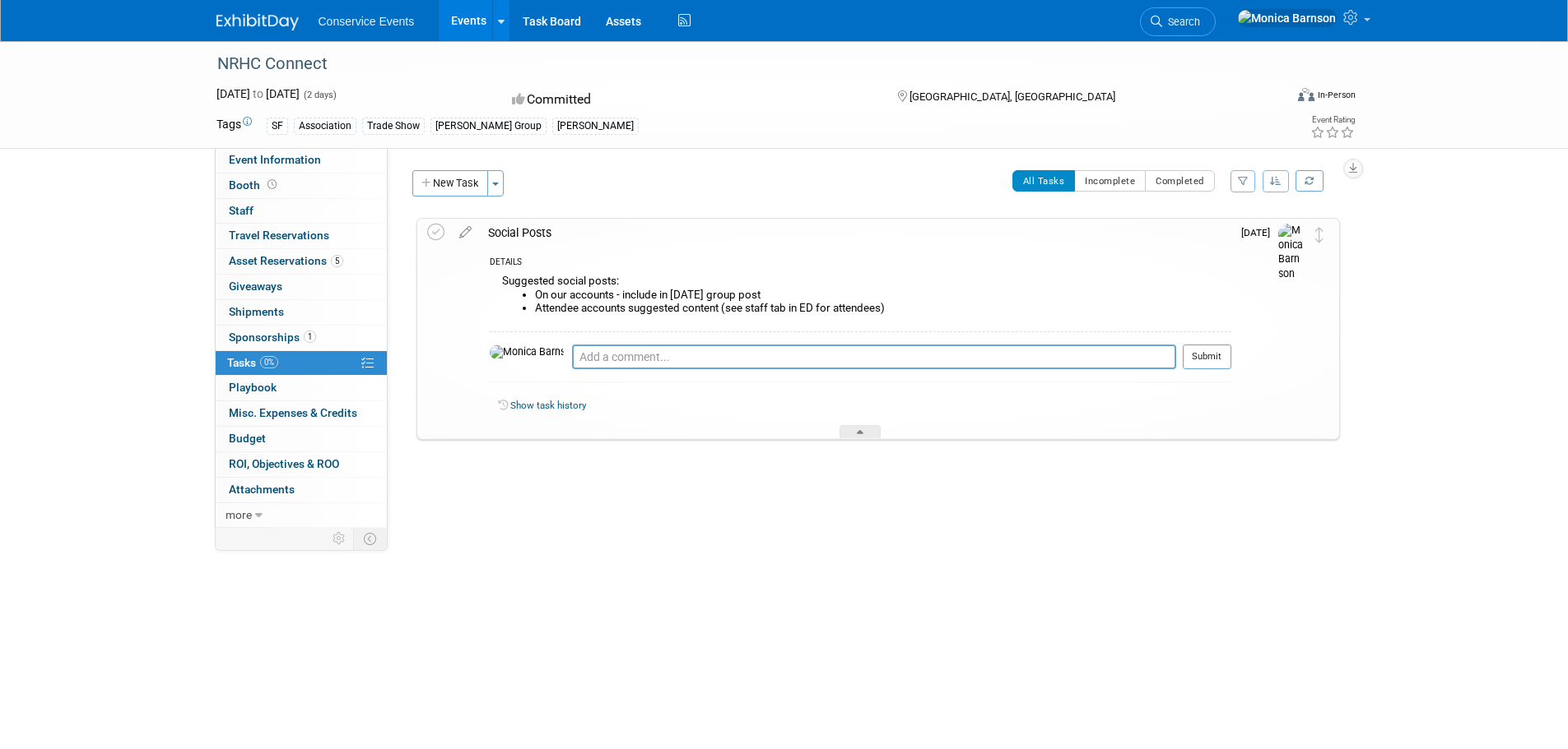
click at [299, 59] on div "NRHC Connect" at bounding box center [735, 64] width 1048 height 29
copy div "NRHC Connect"
drag, startPoint x: 720, startPoint y: 307, endPoint x: 494, endPoint y: 282, distance: 227.4
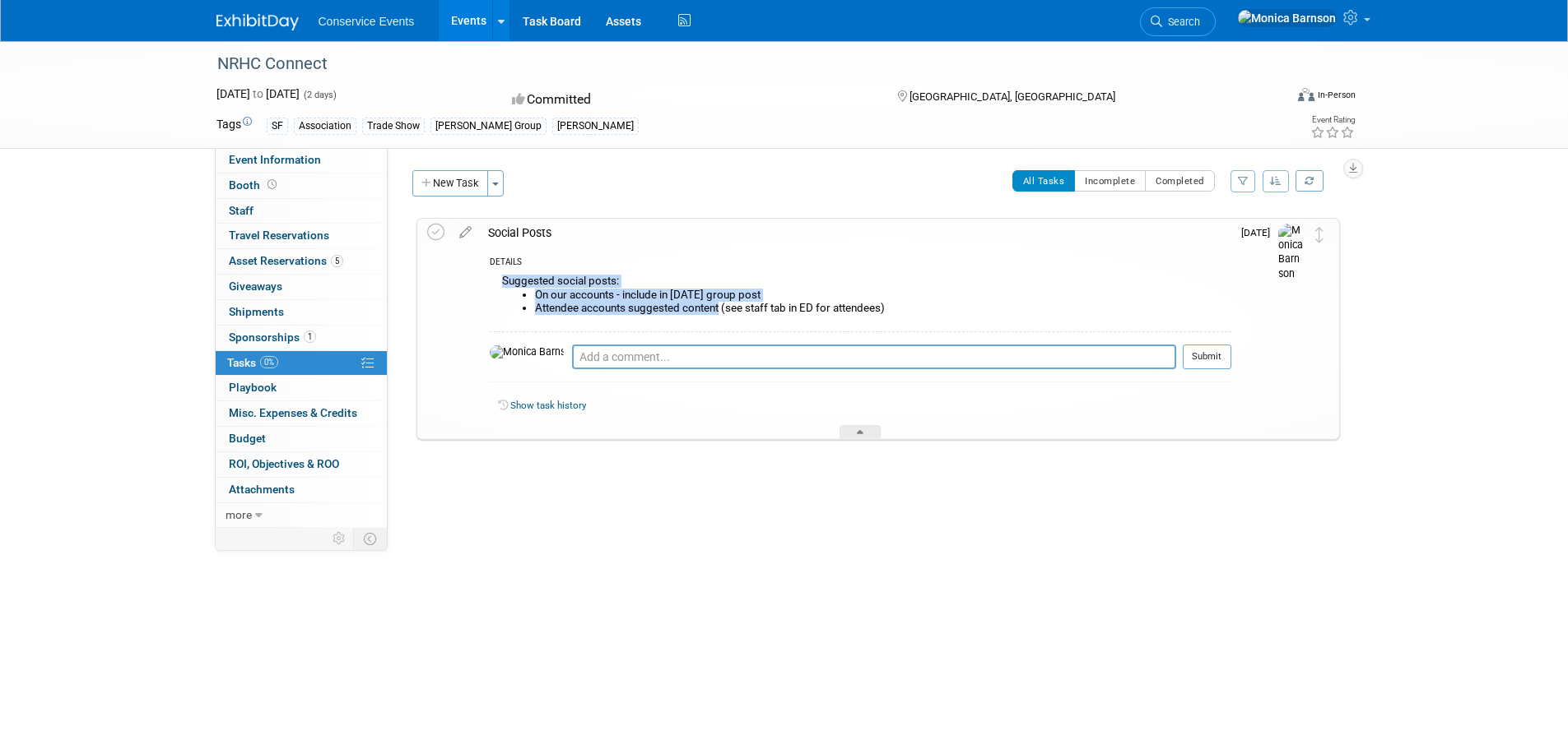
click at [494, 282] on div "Suggested social posts: On our accounts - include in [DATE] group post Attendee…" at bounding box center [860, 301] width 742 height 60
copy div "Suggested social posts: On our accounts - include in Nov 1st group post Attende…"
click at [697, 354] on textarea at bounding box center [873, 357] width 604 height 25
paste textarea "https://app.asana.com/1/95427078465952/project/1203127314422286/task/1211642969…"
type textarea "https://app.asana.com/1/95427078465952/project/1203127314422286/task/1211642969…"
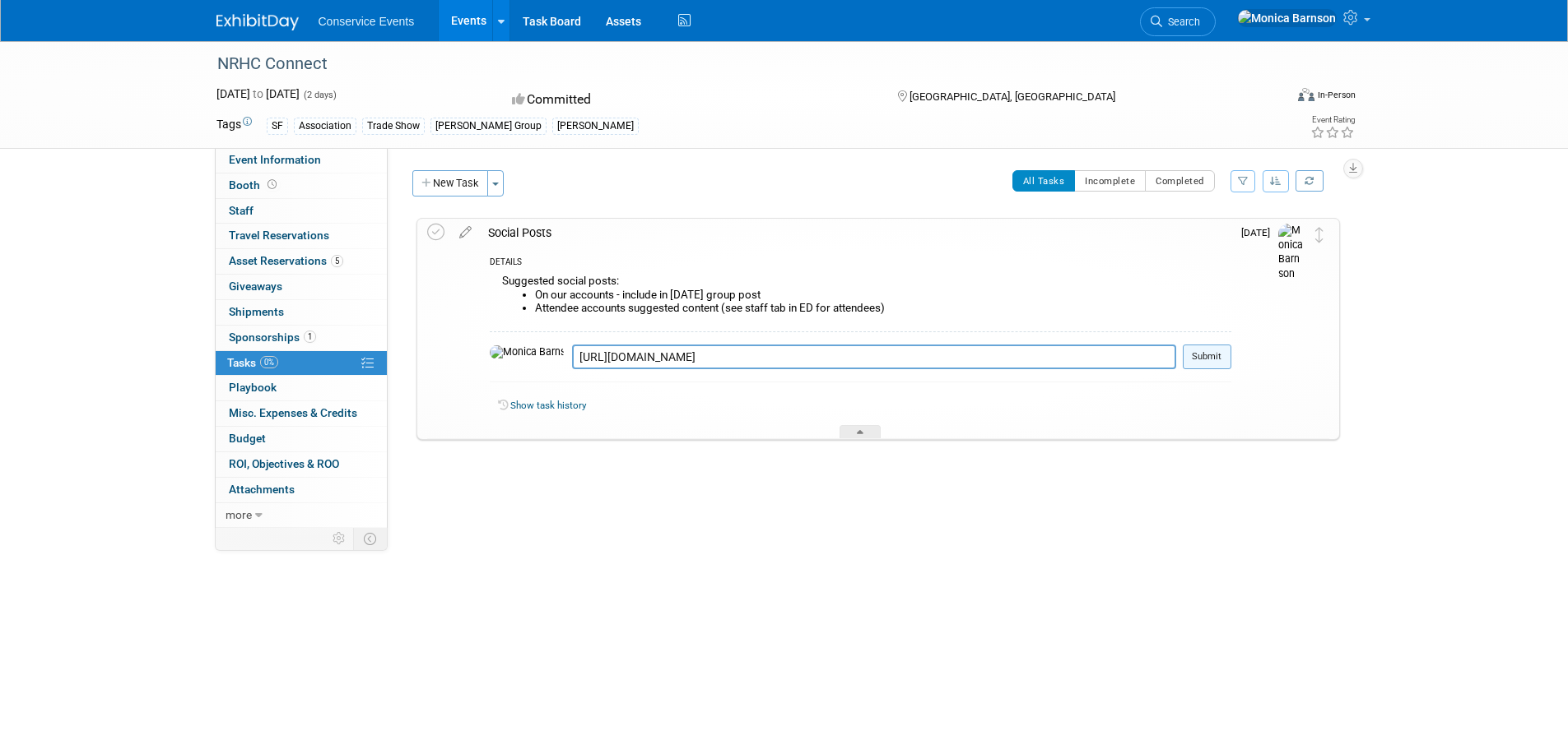
click at [1218, 356] on button "Submit" at bounding box center [1206, 357] width 49 height 25
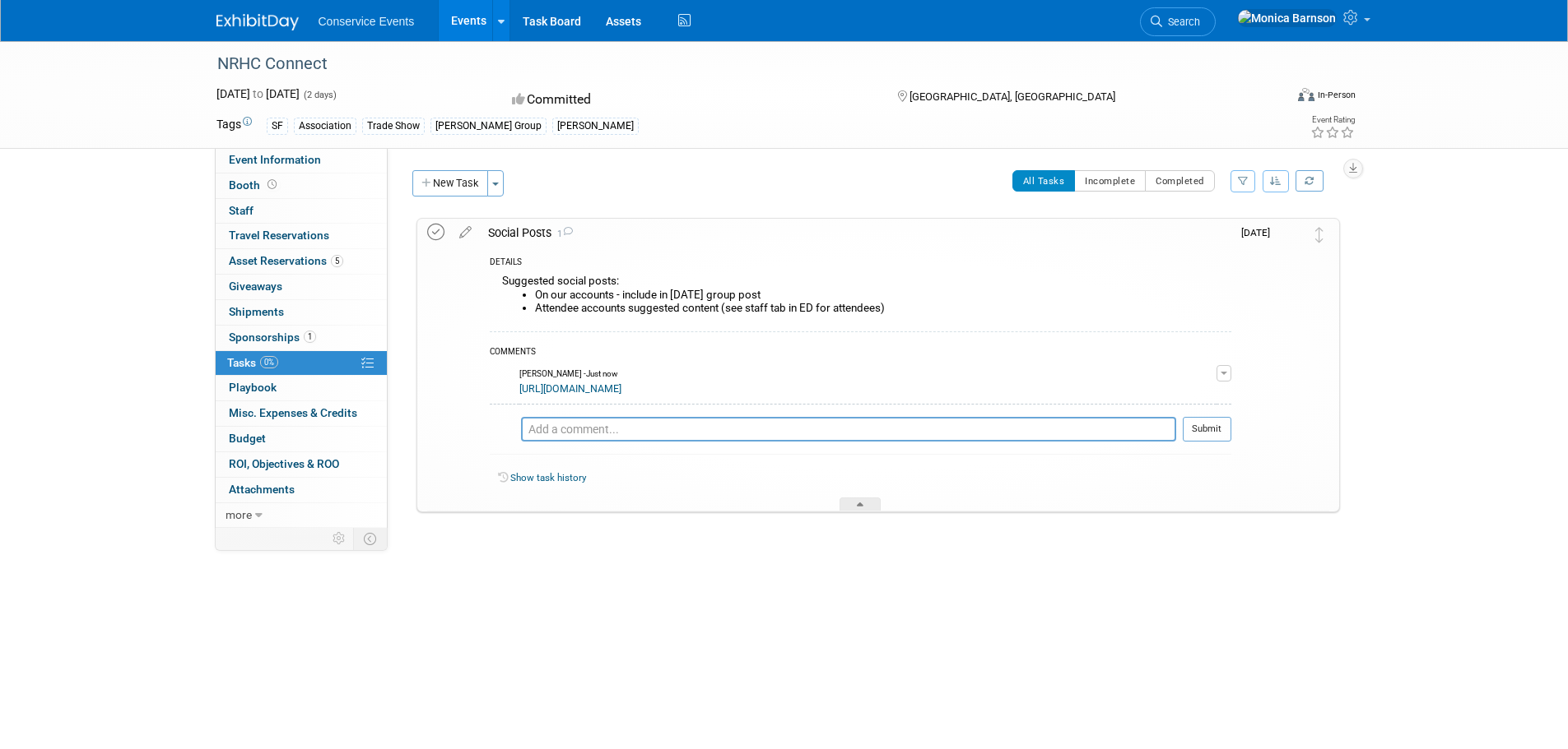
click at [437, 226] on icon at bounding box center [436, 233] width 18 height 18
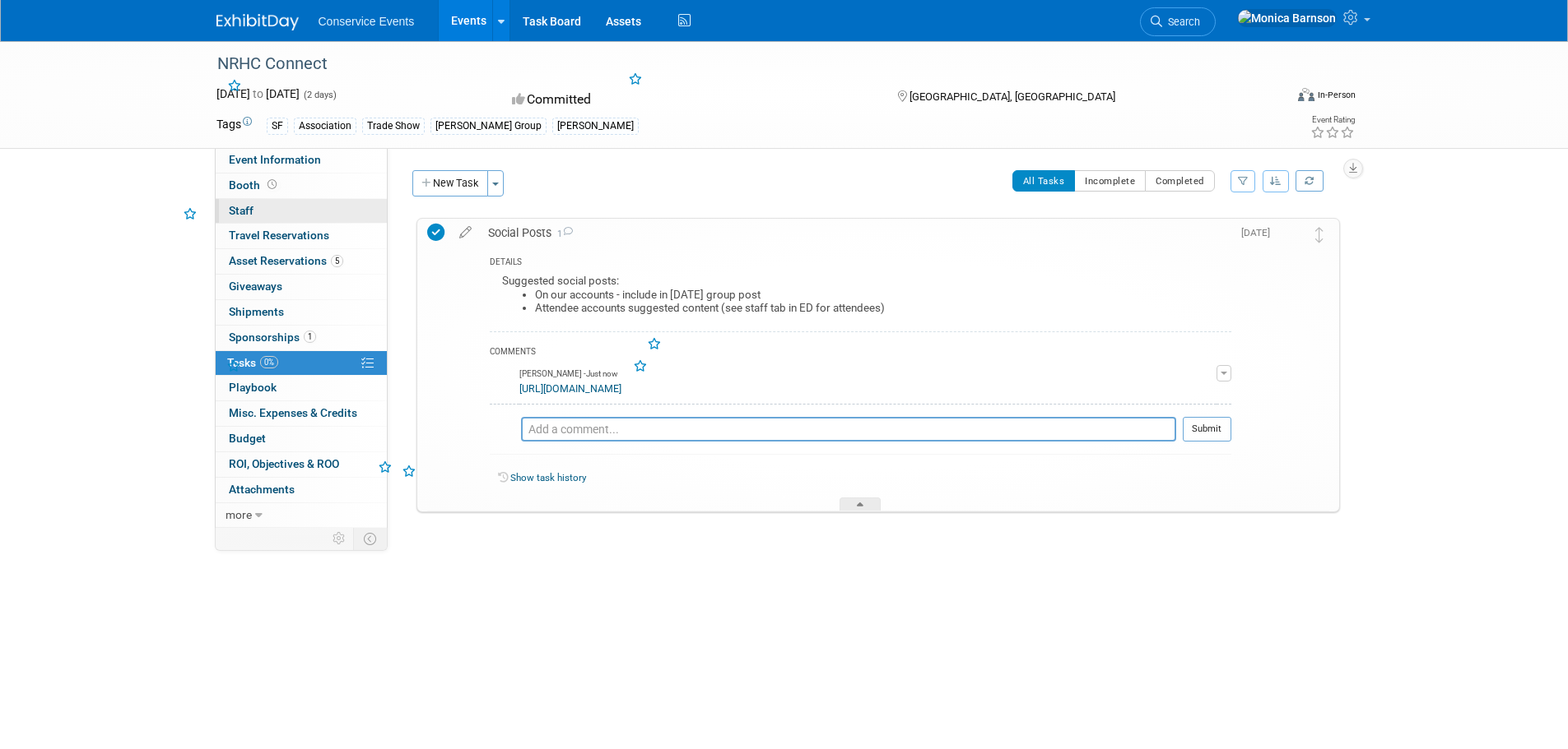
click at [331, 205] on link "0 Staff 0" at bounding box center [301, 211] width 171 height 25
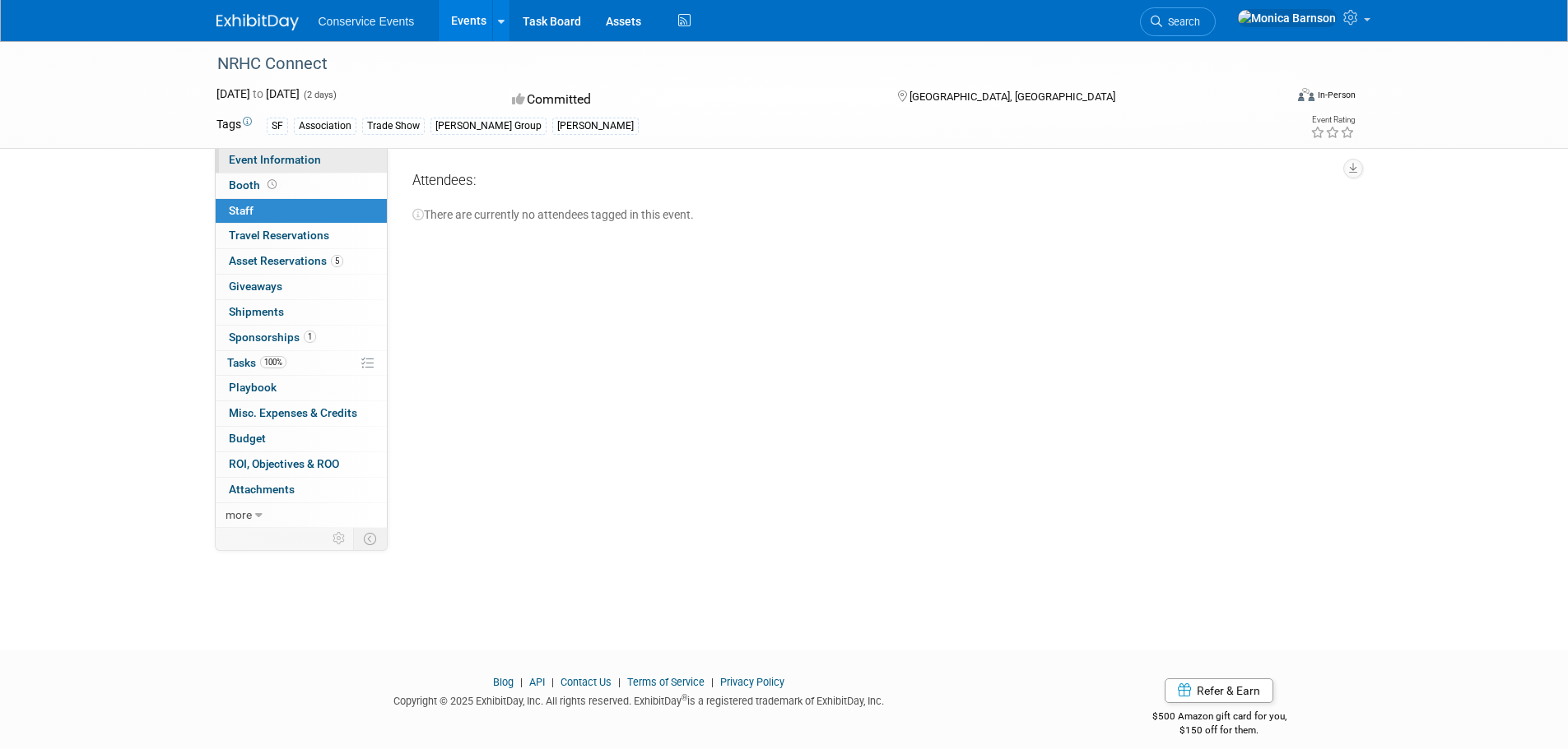
click at [305, 163] on span "Event Information" at bounding box center [275, 159] width 92 height 13
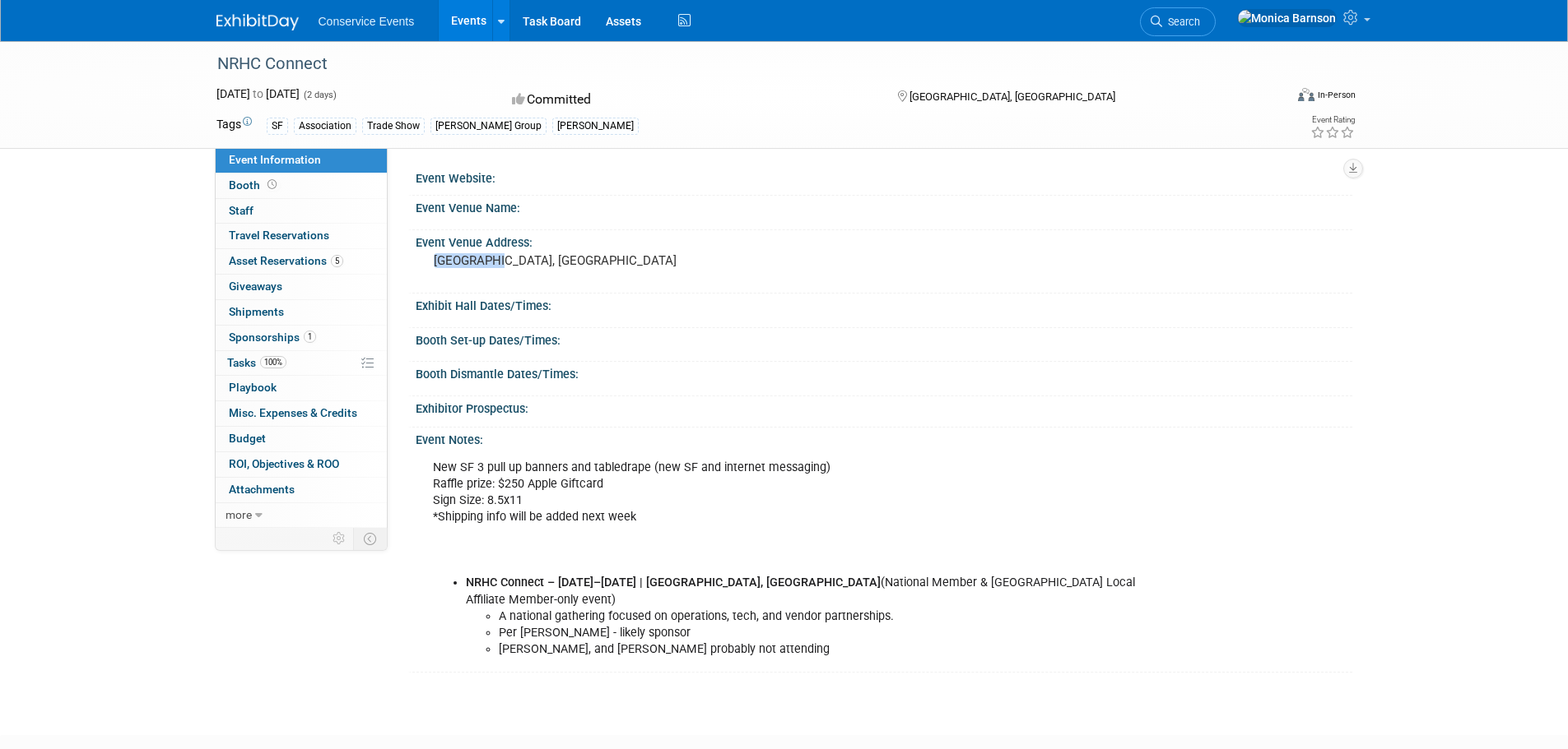
drag, startPoint x: 492, startPoint y: 263, endPoint x: 435, endPoint y: 262, distance: 57.0
click at [435, 262] on pre "Dallas, TX" at bounding box center [611, 260] width 354 height 15
copy pre "Dallas, TX"
click at [304, 362] on link "100% Tasks 100%" at bounding box center [301, 363] width 171 height 25
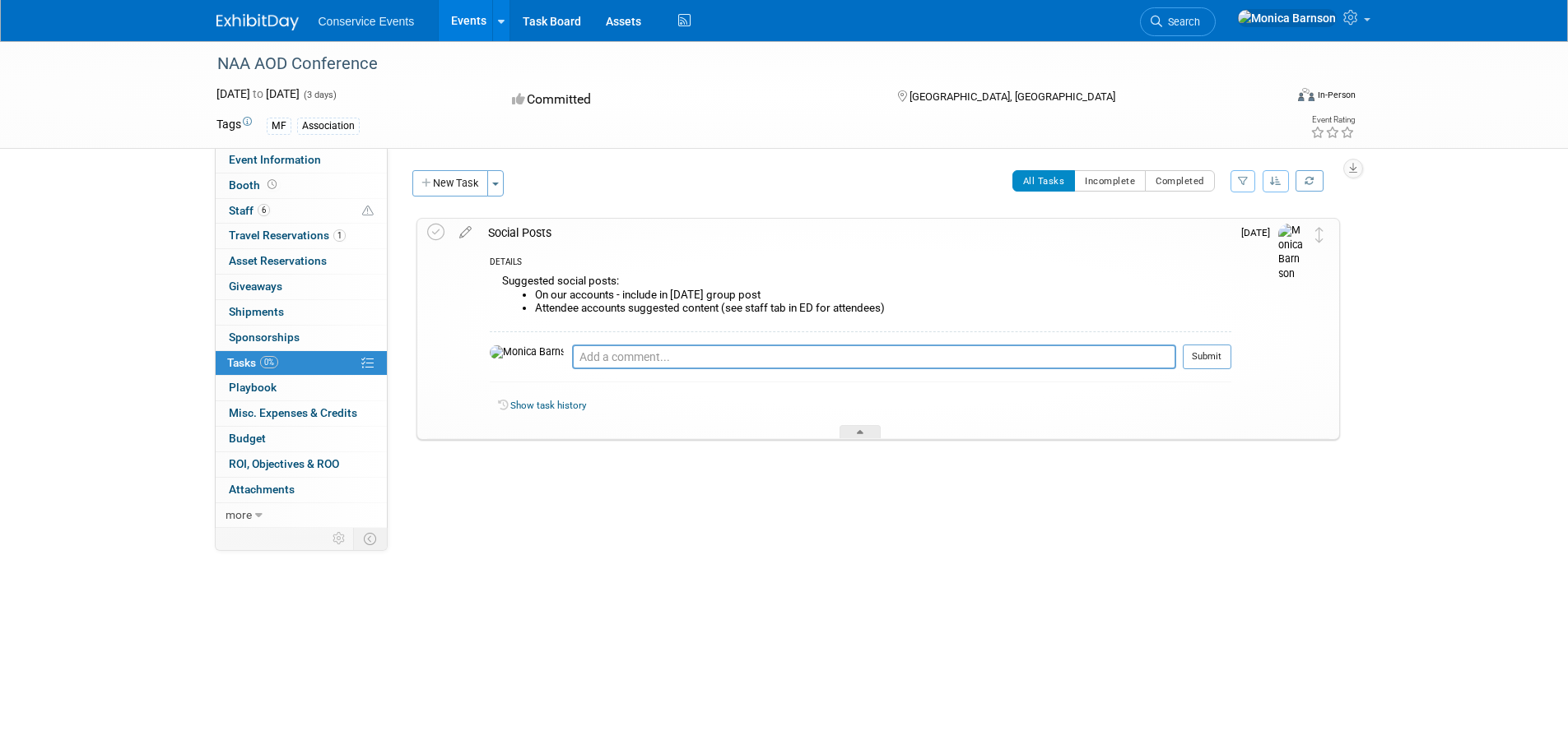
click at [307, 68] on div "NAA AOD Conference" at bounding box center [735, 64] width 1048 height 29
copy div "NAA AOD Conference"
click at [831, 345] on textarea at bounding box center [873, 357] width 604 height 25
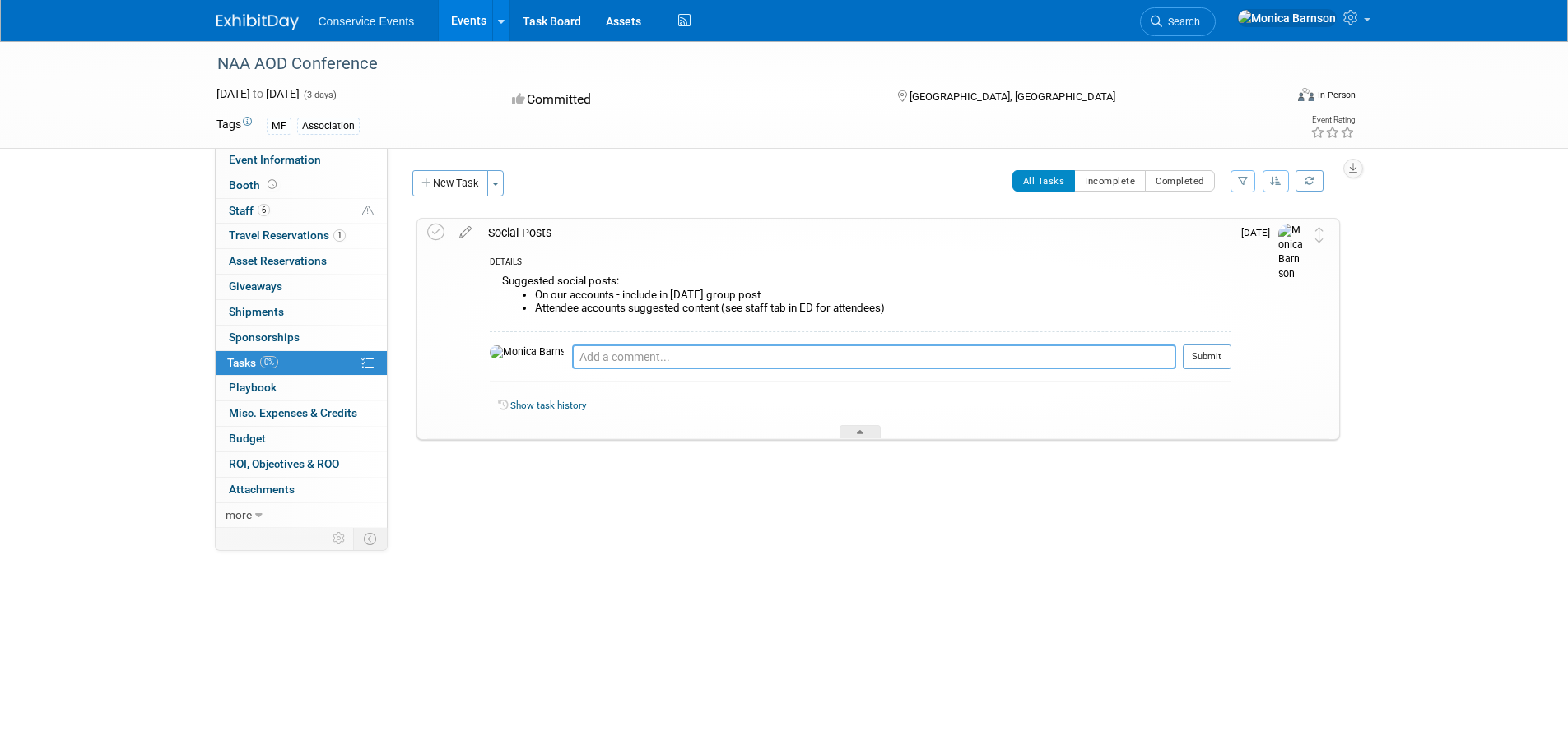
paste textarea "[URL][DOMAIN_NAME]"
type textarea "[URL][DOMAIN_NAME]"
click at [1218, 354] on button "Submit" at bounding box center [1206, 357] width 49 height 25
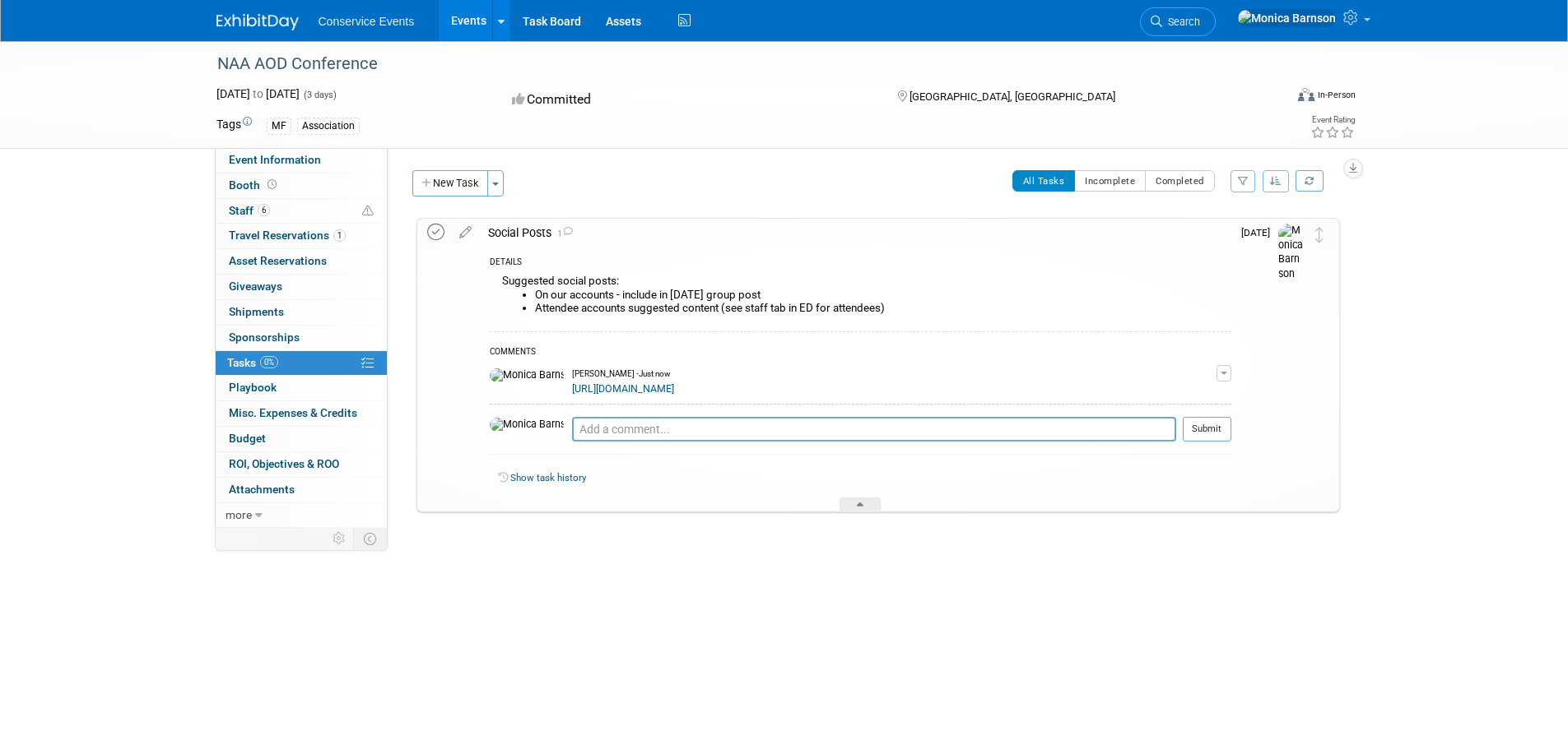
click at [434, 227] on icon at bounding box center [436, 233] width 18 height 18
drag, startPoint x: 721, startPoint y: 310, endPoint x: 502, endPoint y: 284, distance: 220.5
click at [502, 284] on div "Suggested social posts: On our accounts - include in [DATE] group post Attendee…" at bounding box center [860, 301] width 742 height 60
copy div "Suggested social posts: On our accounts - include in [DATE] group post Attendee…"
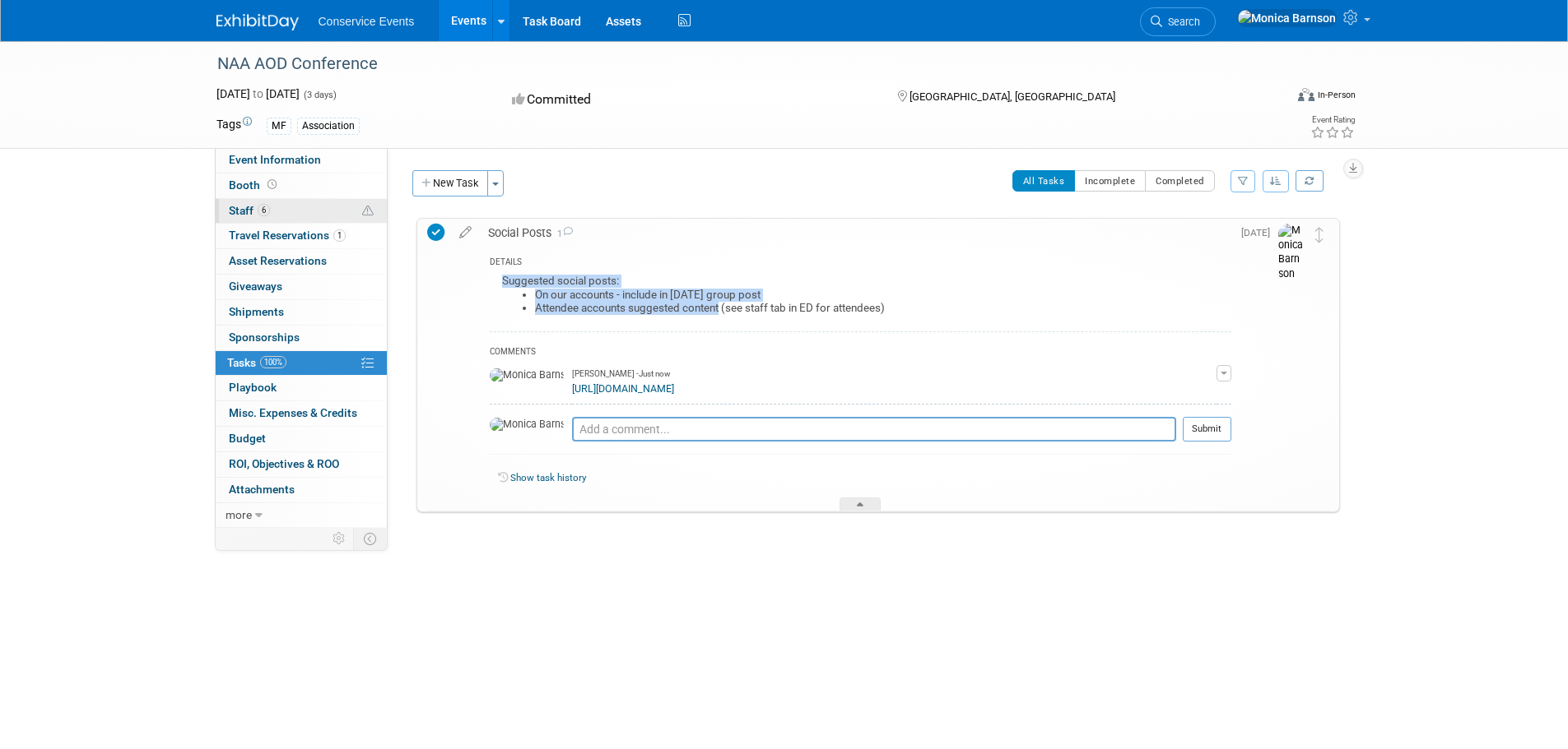
click at [327, 215] on link "6 Staff 6" at bounding box center [301, 211] width 171 height 25
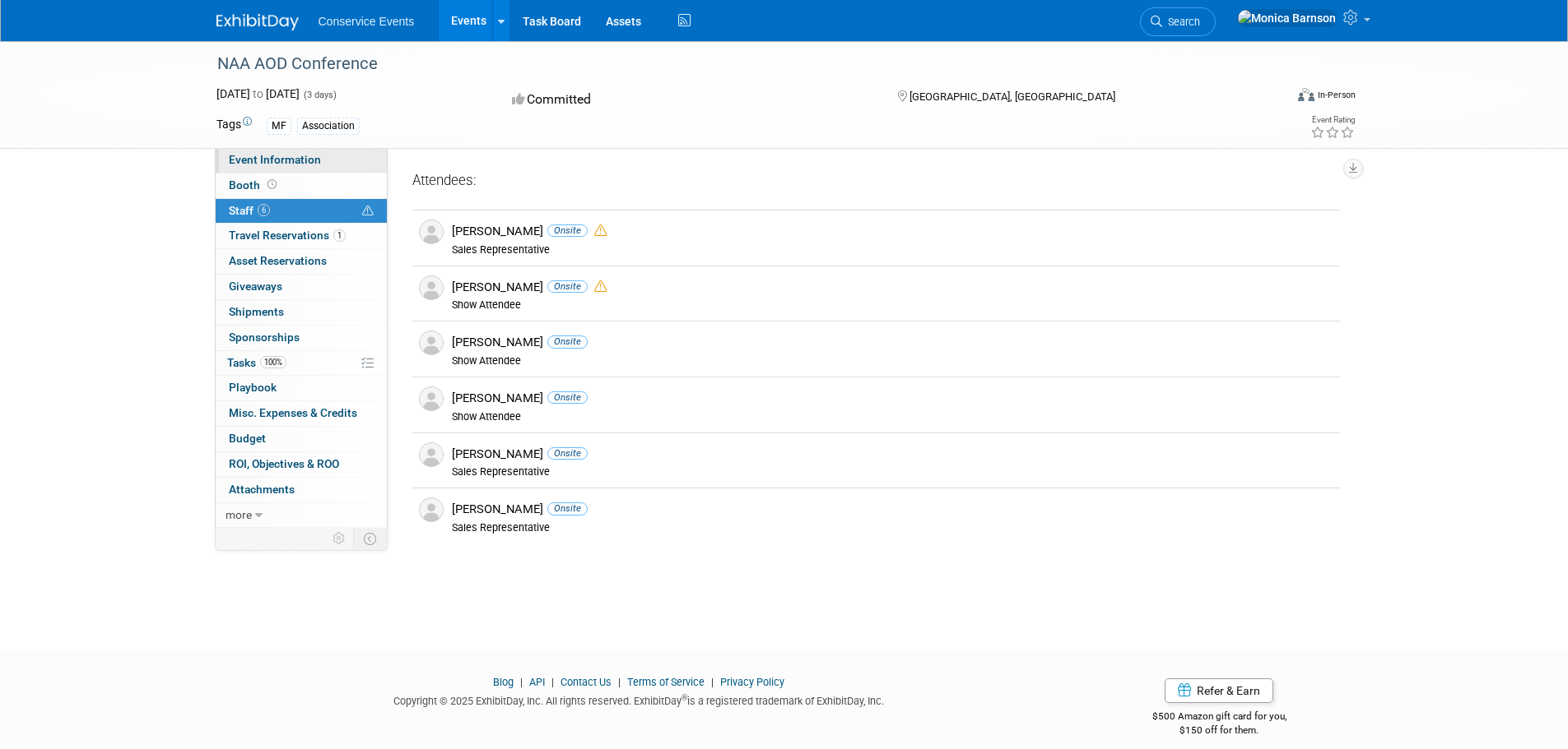
click at [296, 163] on span "Event Information" at bounding box center [275, 159] width 92 height 13
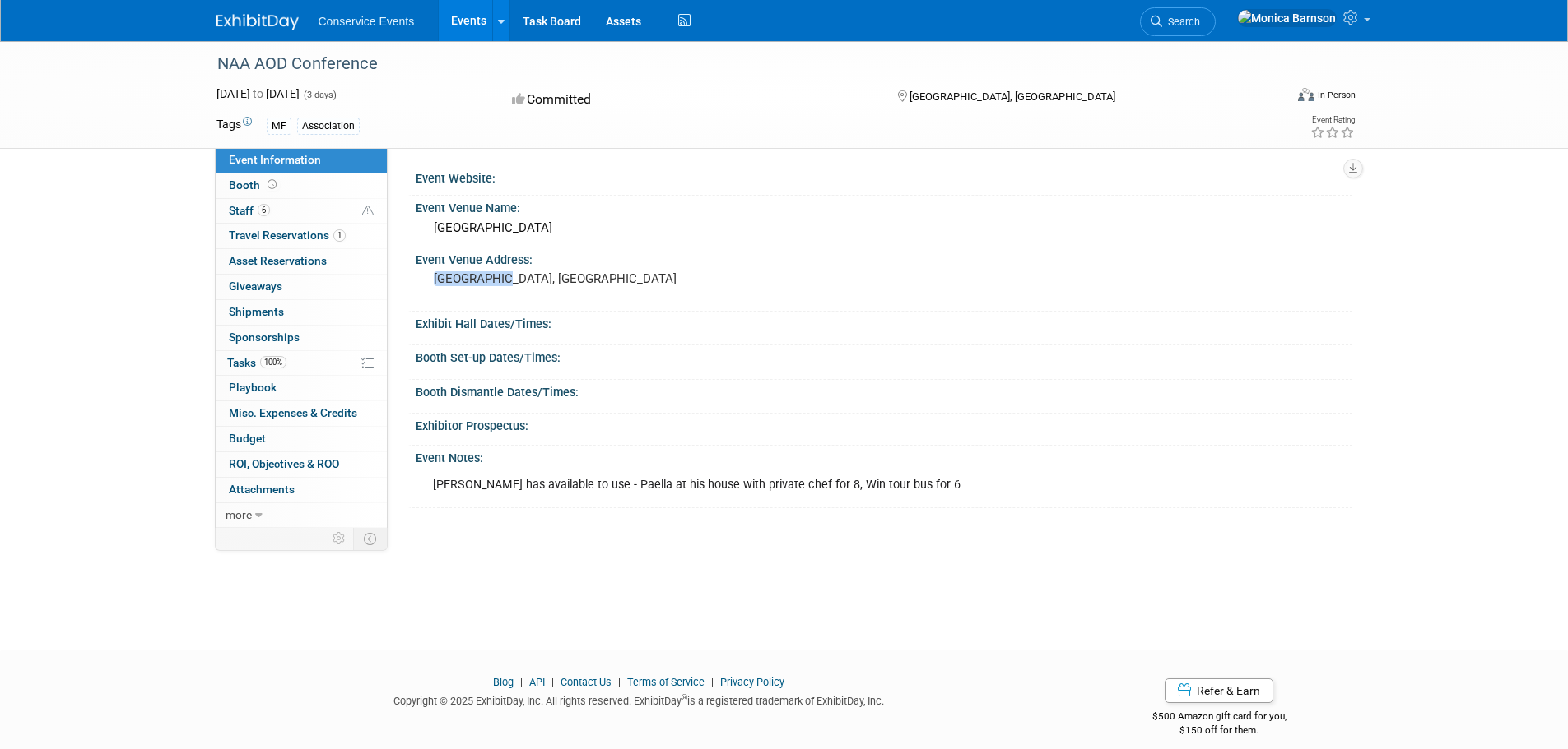
drag, startPoint x: 512, startPoint y: 276, endPoint x: 437, endPoint y: 277, distance: 75.0
click at [437, 277] on pre "[GEOGRAPHIC_DATA], [GEOGRAPHIC_DATA]" at bounding box center [611, 279] width 354 height 15
copy pre "[GEOGRAPHIC_DATA], [GEOGRAPHIC_DATA]"
click at [285, 208] on link "6 Staff 6" at bounding box center [301, 211] width 171 height 25
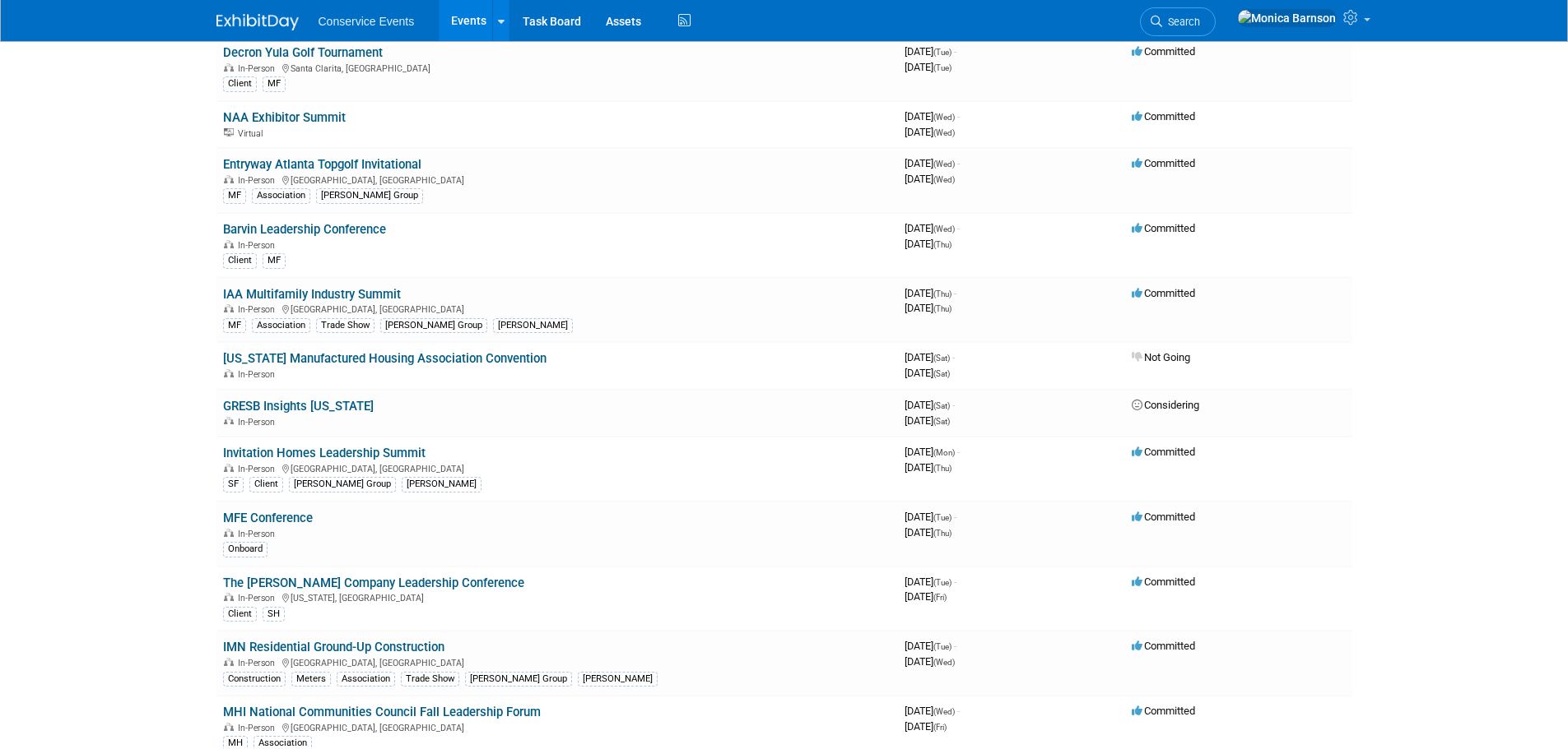
scroll to position [1069, 0]
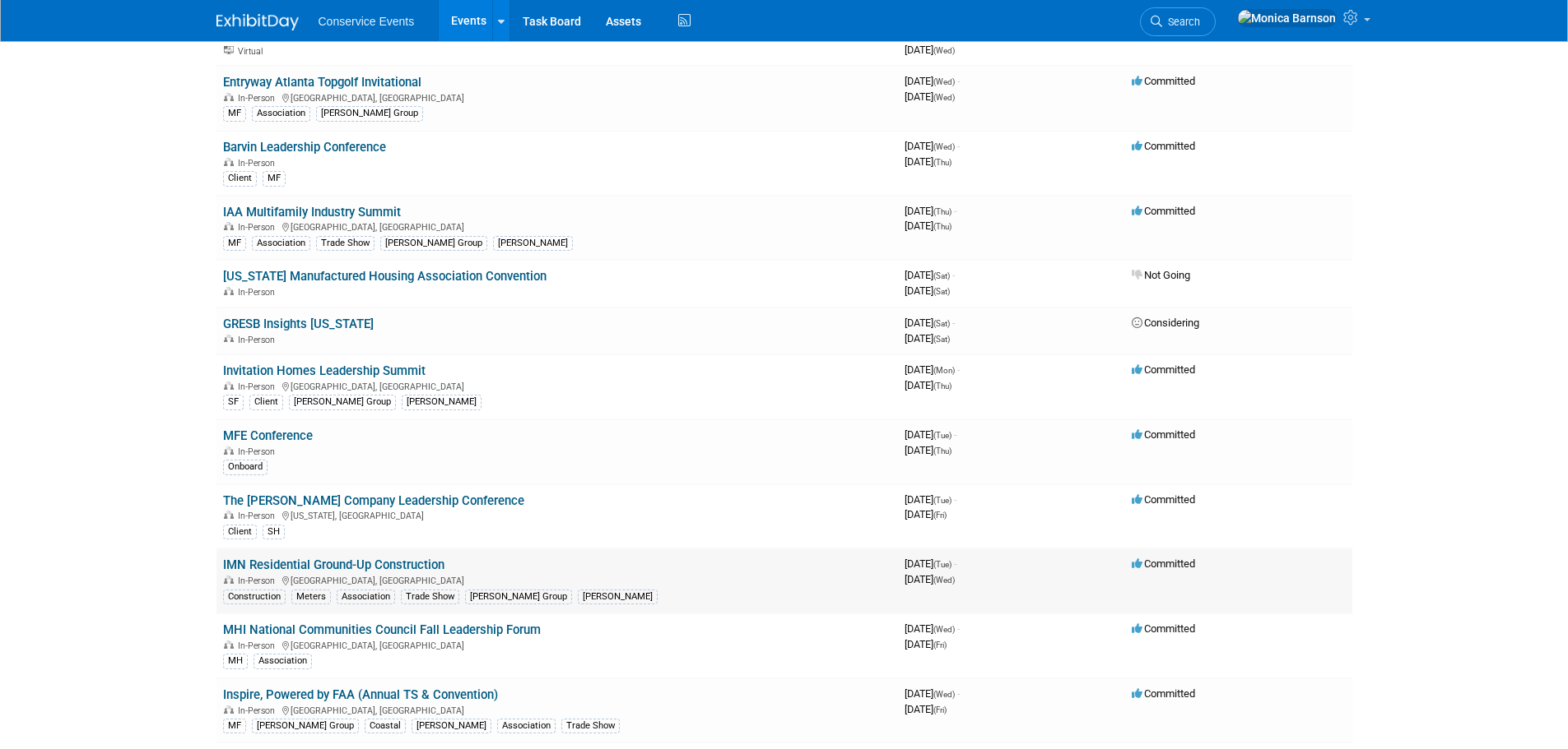
click at [288, 556] on td "IMN Residential Ground-Up Construction In-Person Atlanta, GA Construction Meter…" at bounding box center [557, 580] width 681 height 65
click at [302, 566] on link "IMN Residential Ground-Up Construction" at bounding box center [334, 565] width 221 height 15
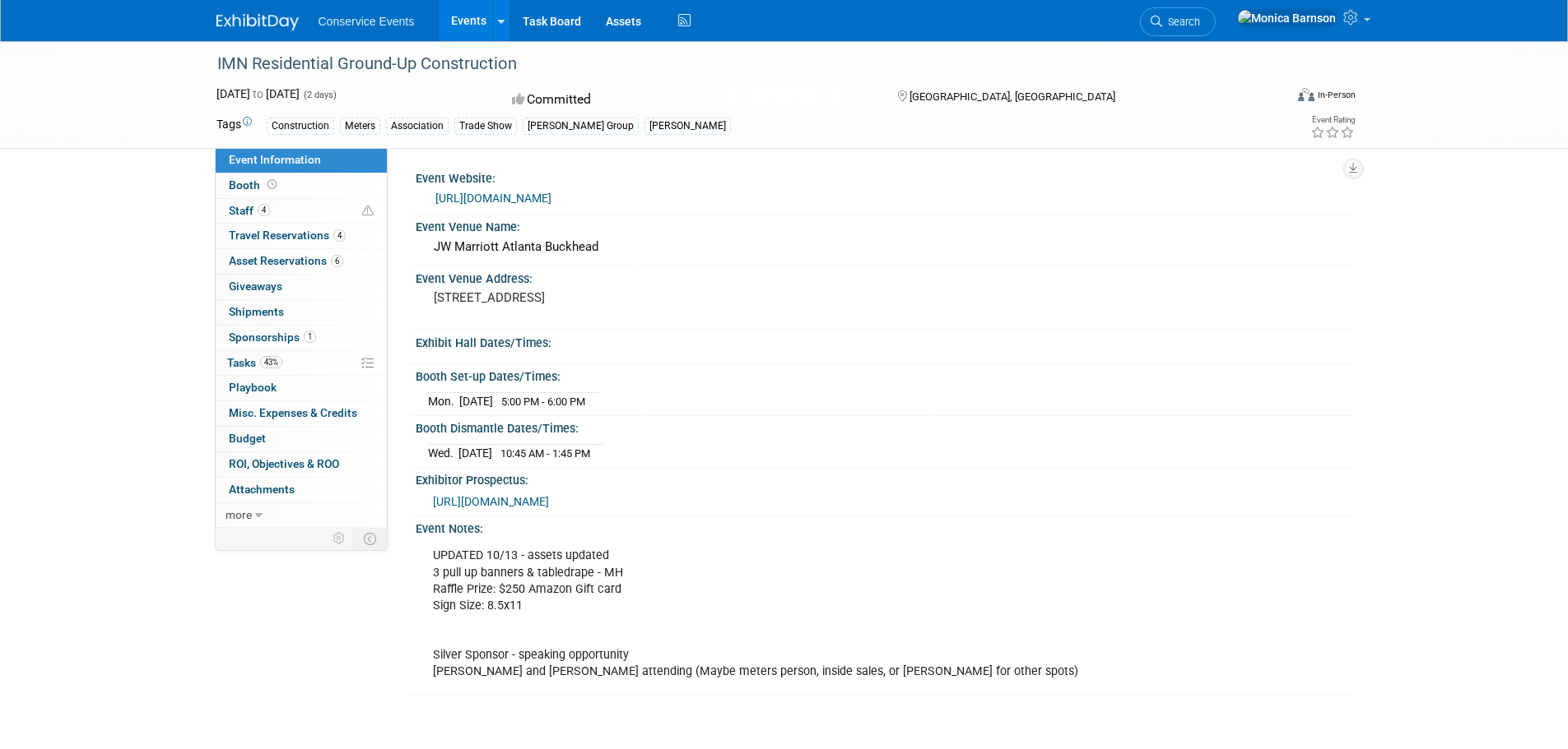
drag, startPoint x: 433, startPoint y: 297, endPoint x: 655, endPoint y: 304, distance: 222.1
click at [655, 304] on pre "[STREET_ADDRESS]" at bounding box center [611, 297] width 354 height 15
copy pre "[STREET_ADDRESS]"
click at [300, 332] on span "Sponsorships 1" at bounding box center [273, 337] width 88 height 13
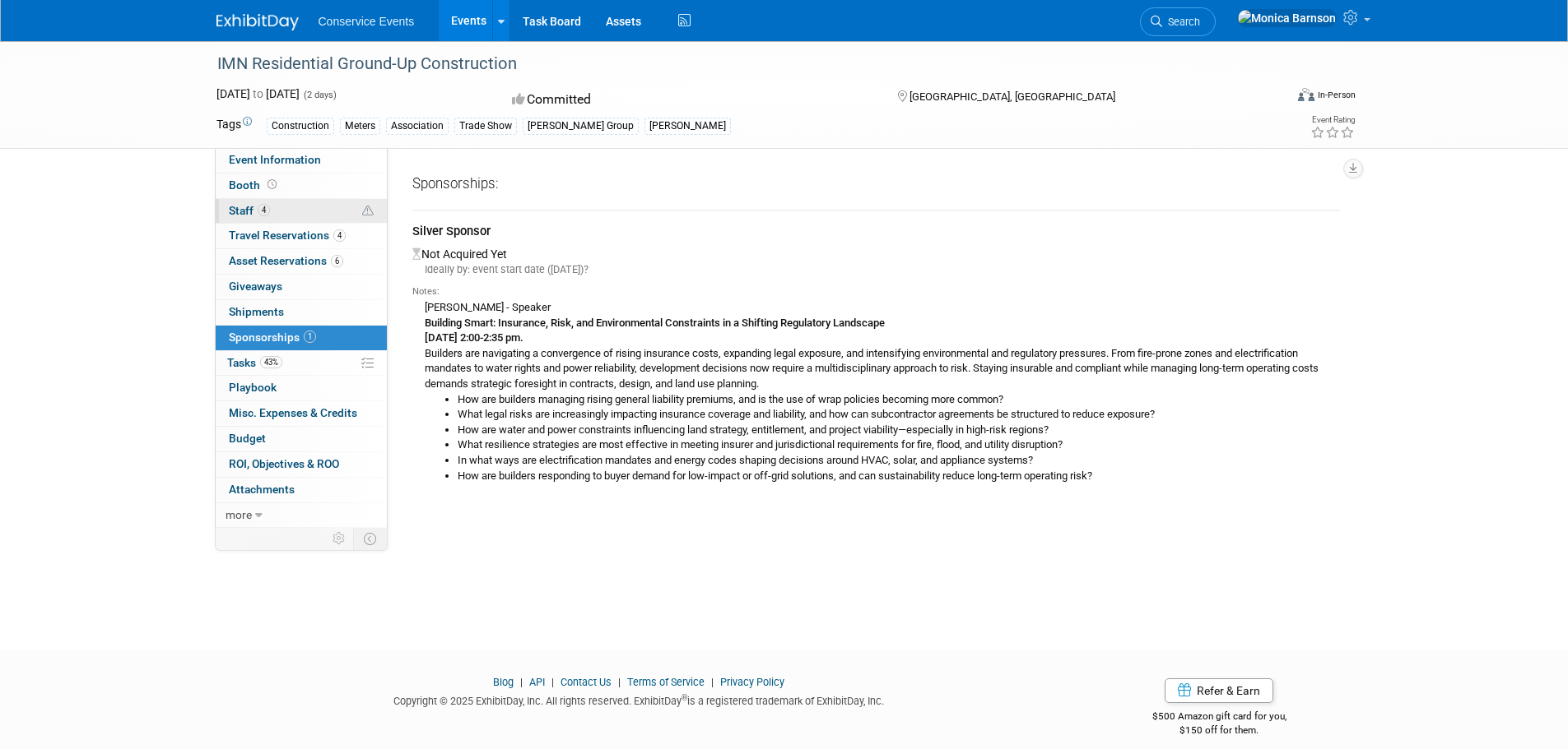
click at [289, 210] on link "4 Staff 4" at bounding box center [301, 211] width 171 height 25
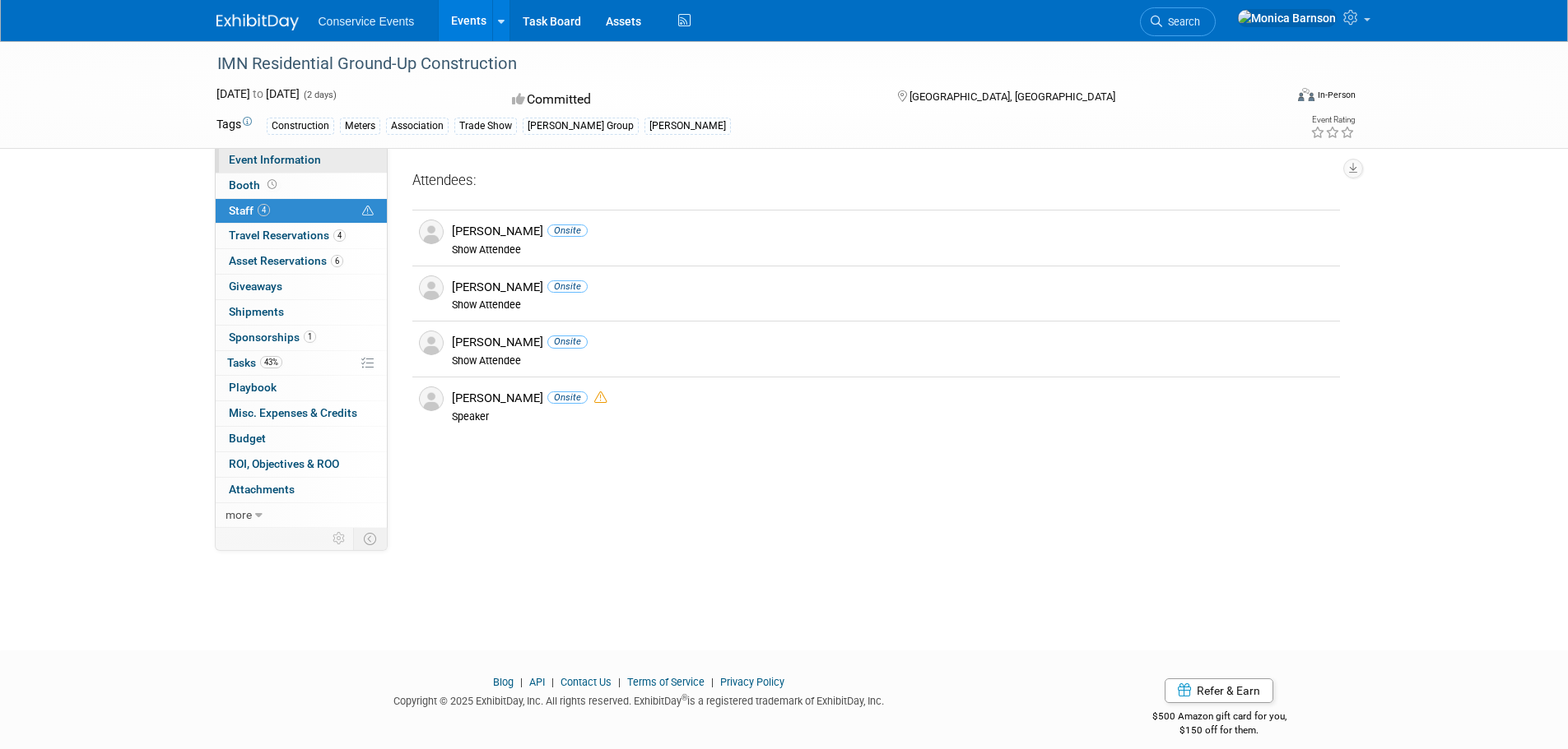
click at [306, 159] on span "Event Information" at bounding box center [275, 159] width 92 height 13
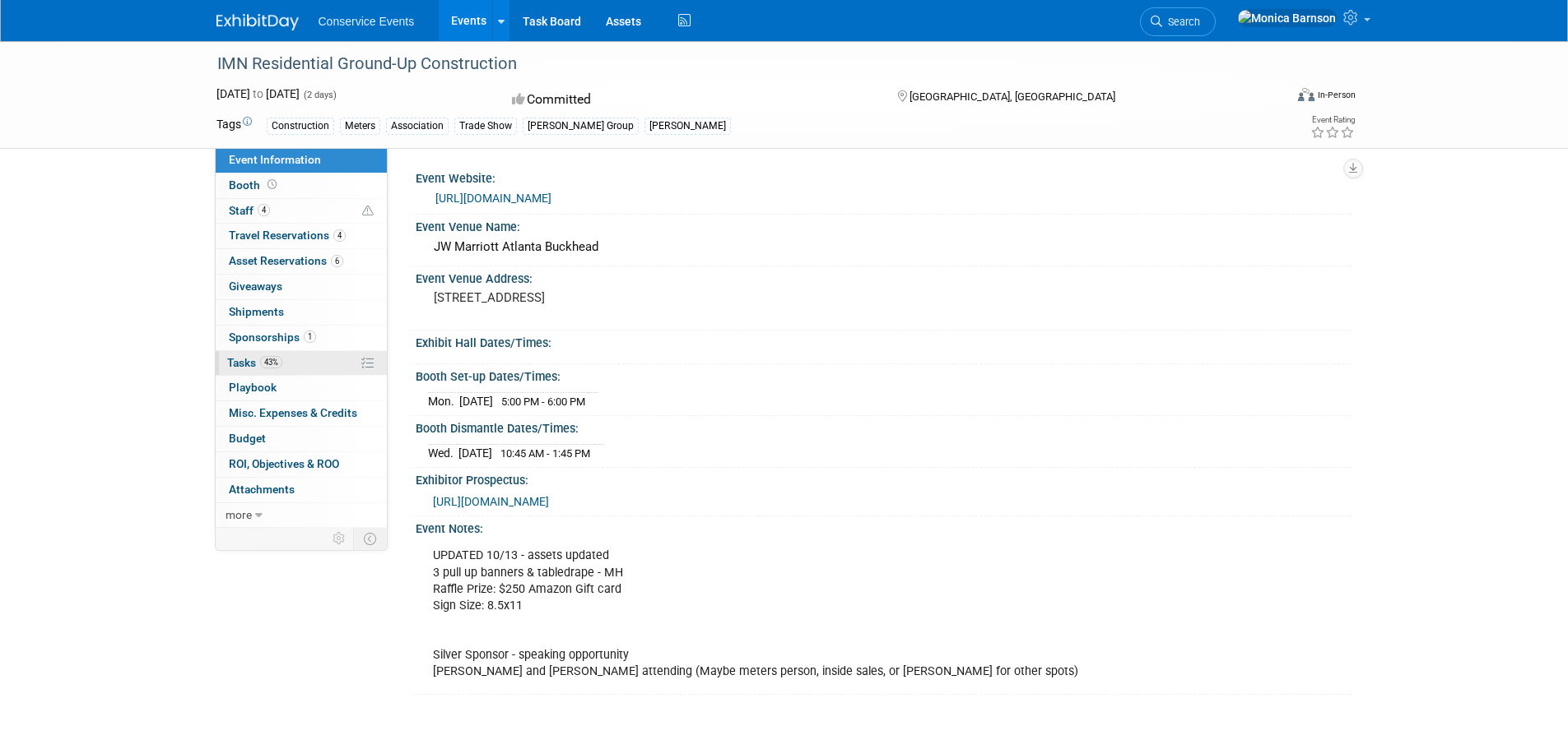
click at [313, 363] on link "43% Tasks 43%" at bounding box center [301, 363] width 171 height 25
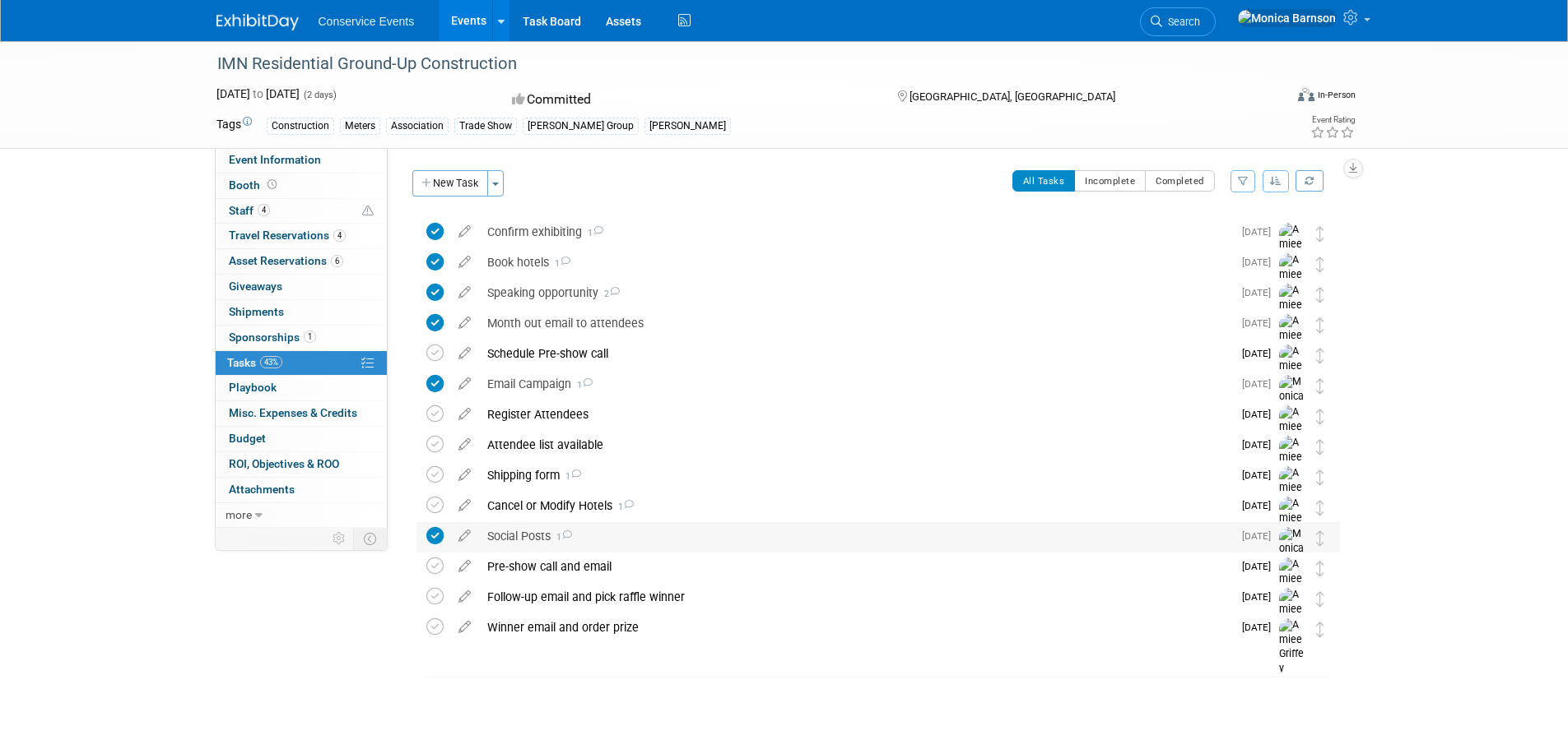
click at [634, 539] on div "Social Posts 1" at bounding box center [855, 537] width 753 height 28
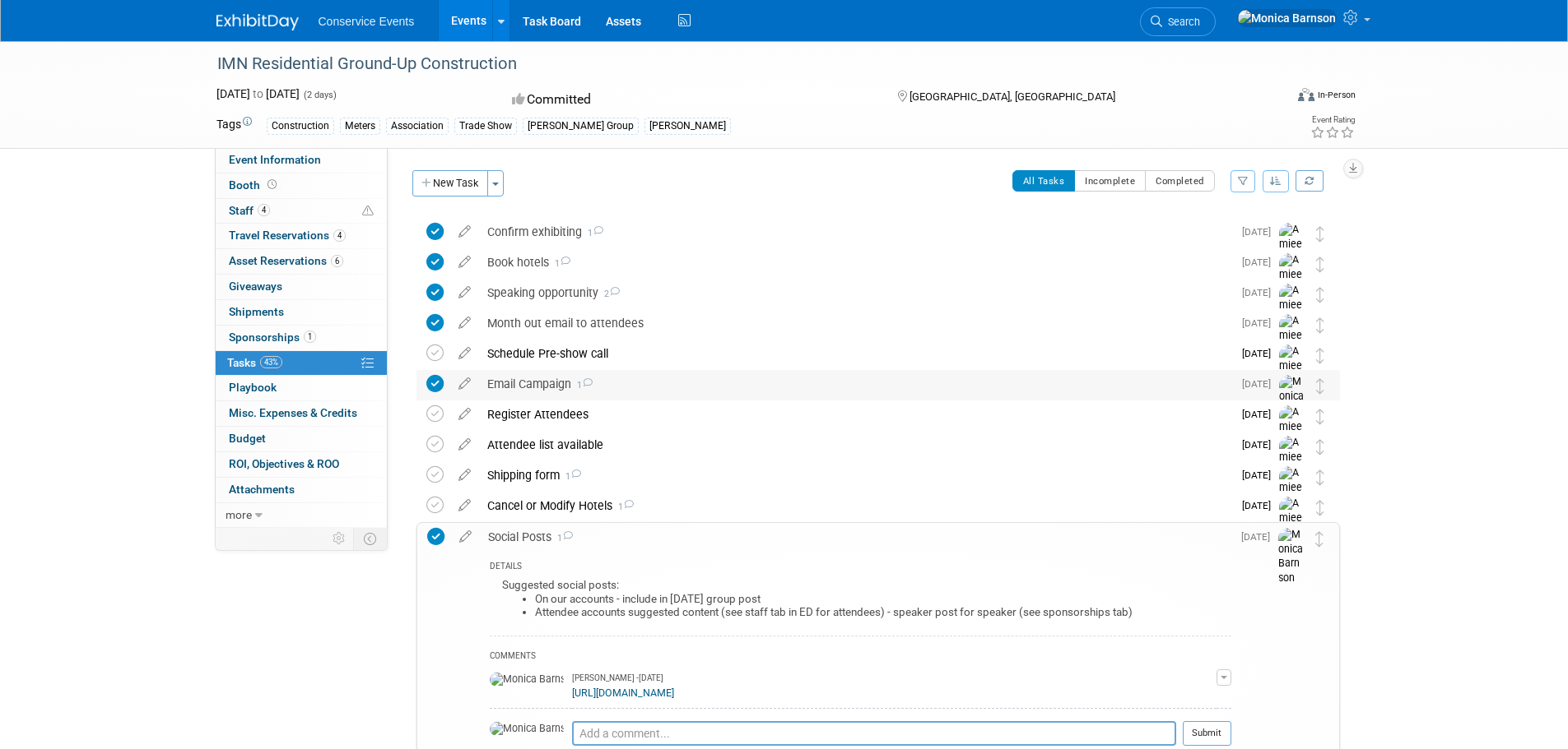
click at [688, 385] on div "Email Campaign 1" at bounding box center [855, 385] width 753 height 28
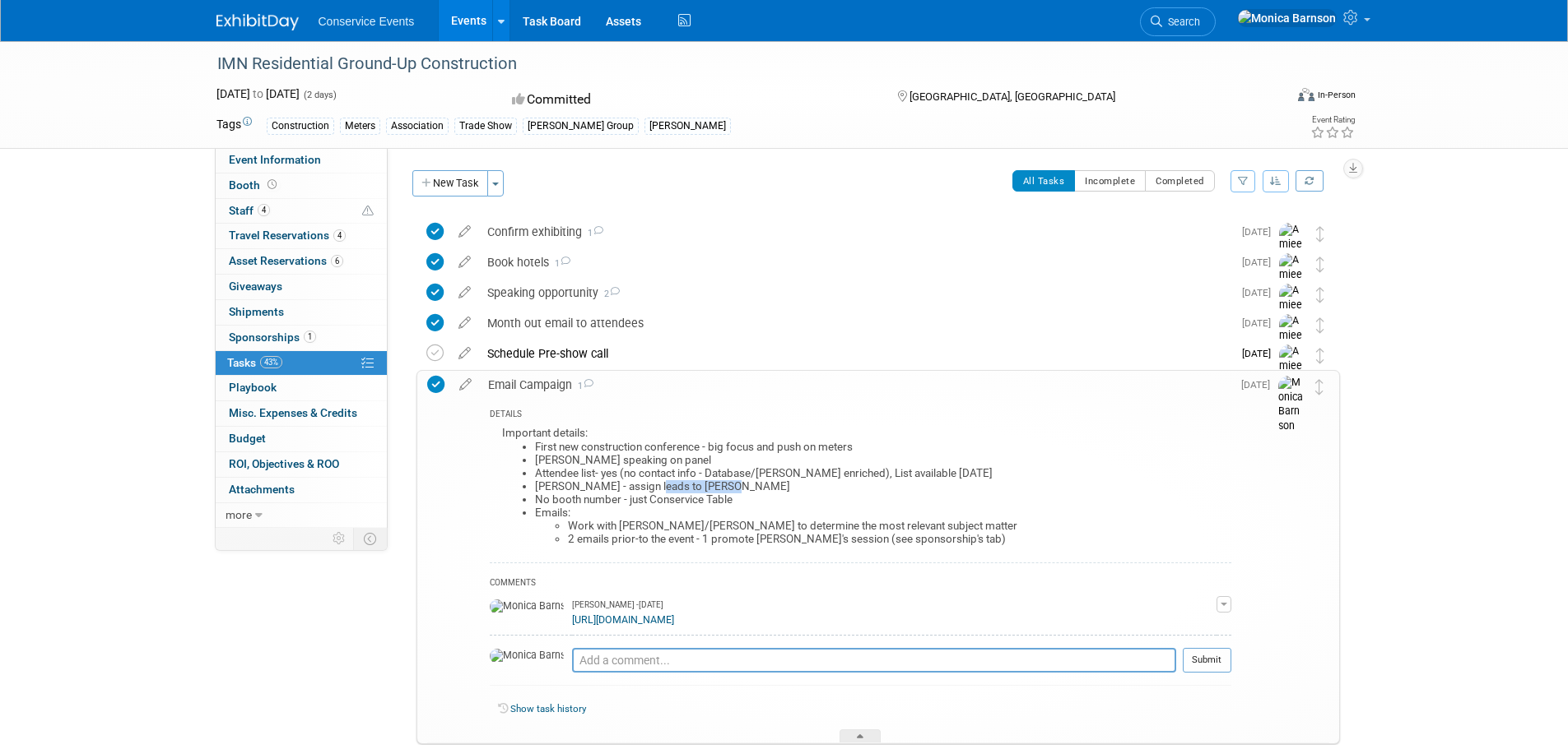
drag, startPoint x: 731, startPoint y: 485, endPoint x: 651, endPoint y: 486, distance: 80.0
click at [651, 486] on li "[PERSON_NAME] - assign leads to [PERSON_NAME]" at bounding box center [883, 486] width 696 height 13
copy li "[PERSON_NAME]"
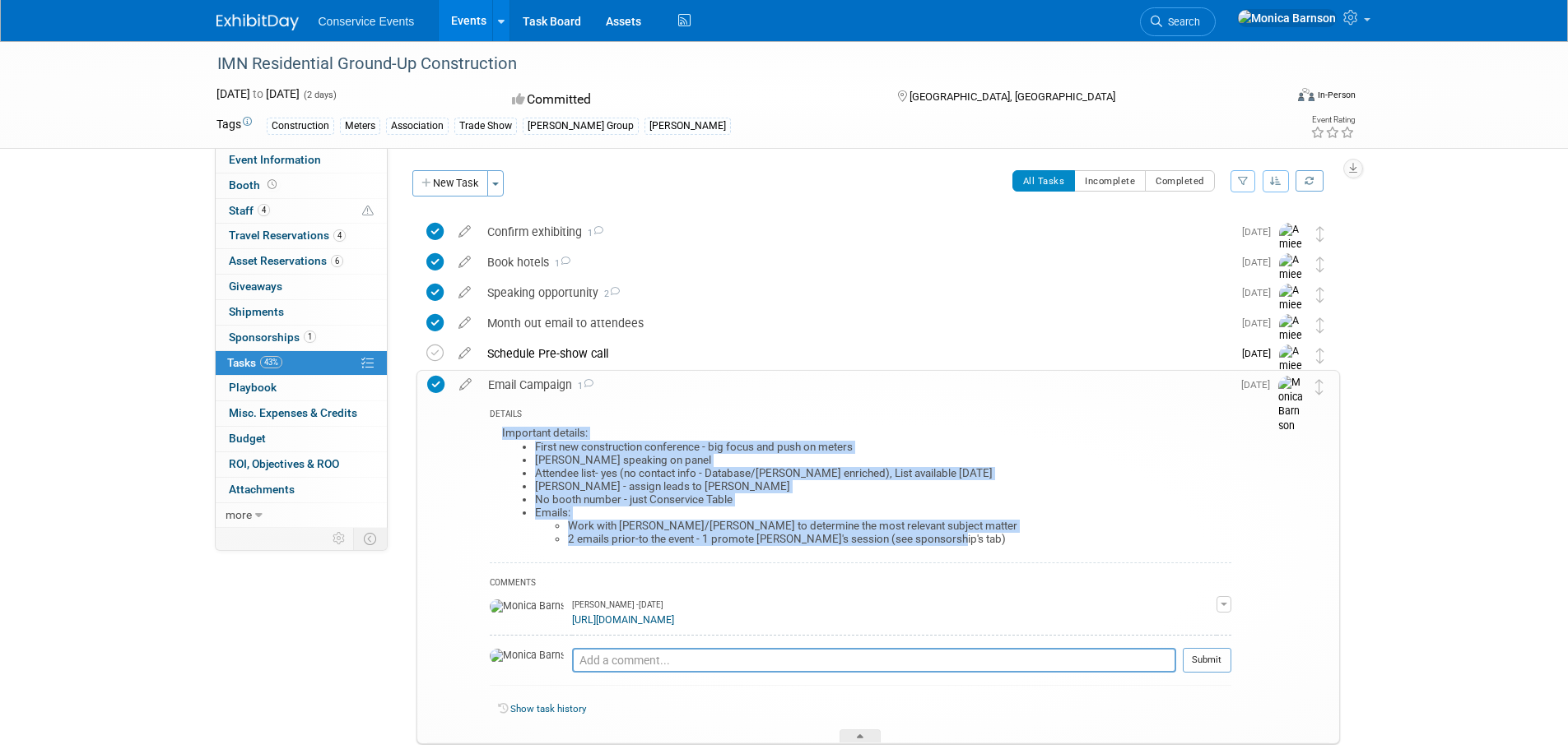
drag, startPoint x: 962, startPoint y: 539, endPoint x: 489, endPoint y: 432, distance: 485.0
click at [489, 432] on div "Important details: First new construction conference - big focus and push on me…" at bounding box center [860, 493] width 742 height 140
copy div "Important details: First new construction conference - big focus and push on me…"
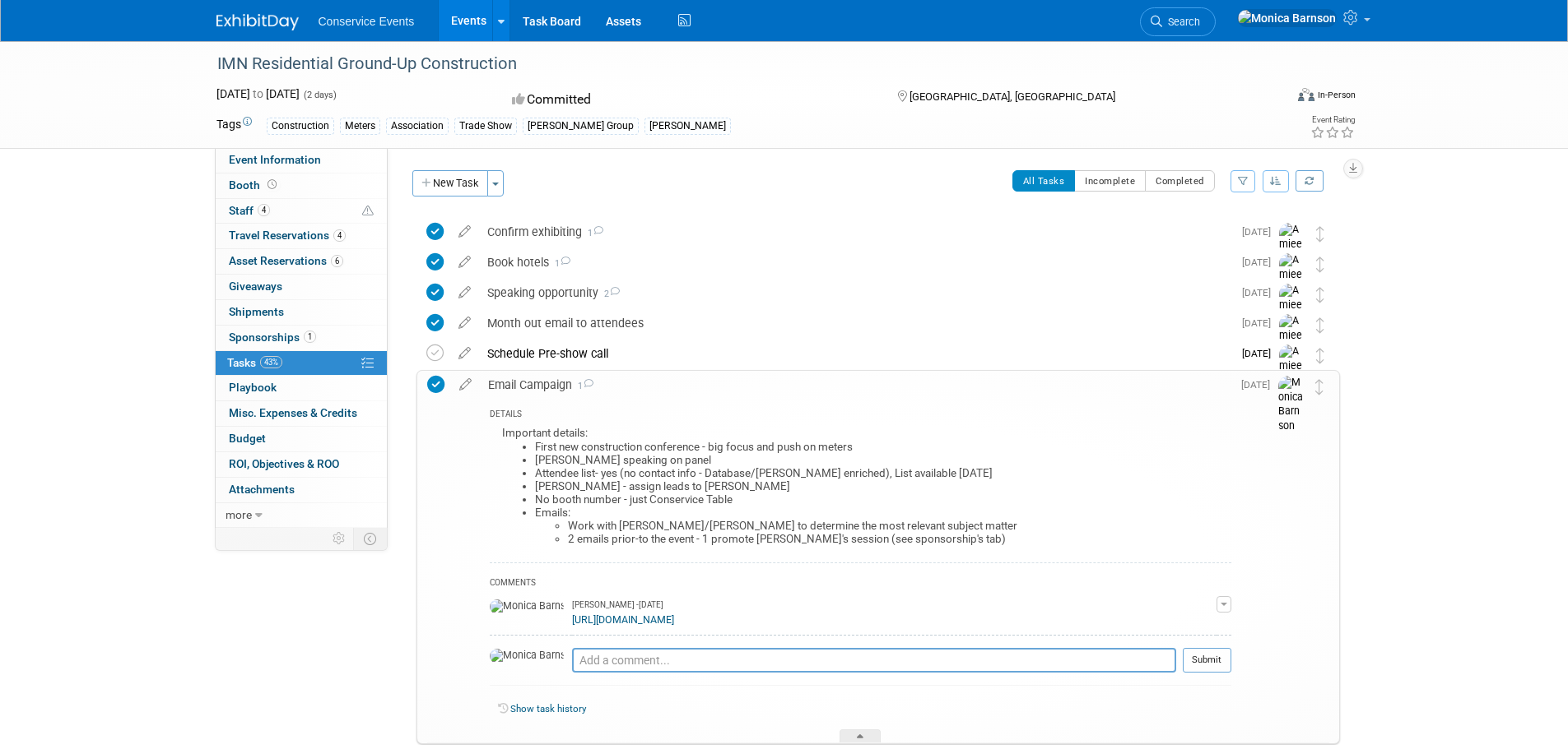
click at [425, 62] on div "IMN Residential Ground-Up Construction" at bounding box center [735, 64] width 1048 height 29
copy div "IMN Residential Ground-Up Construction"
click at [1416, 432] on div "IMN Residential Ground-Up Construction [DATE] to [DATE] (2 days) [DATE] to [DAT…" at bounding box center [784, 698] width 1568 height 1312
